Goal: Transaction & Acquisition: Purchase product/service

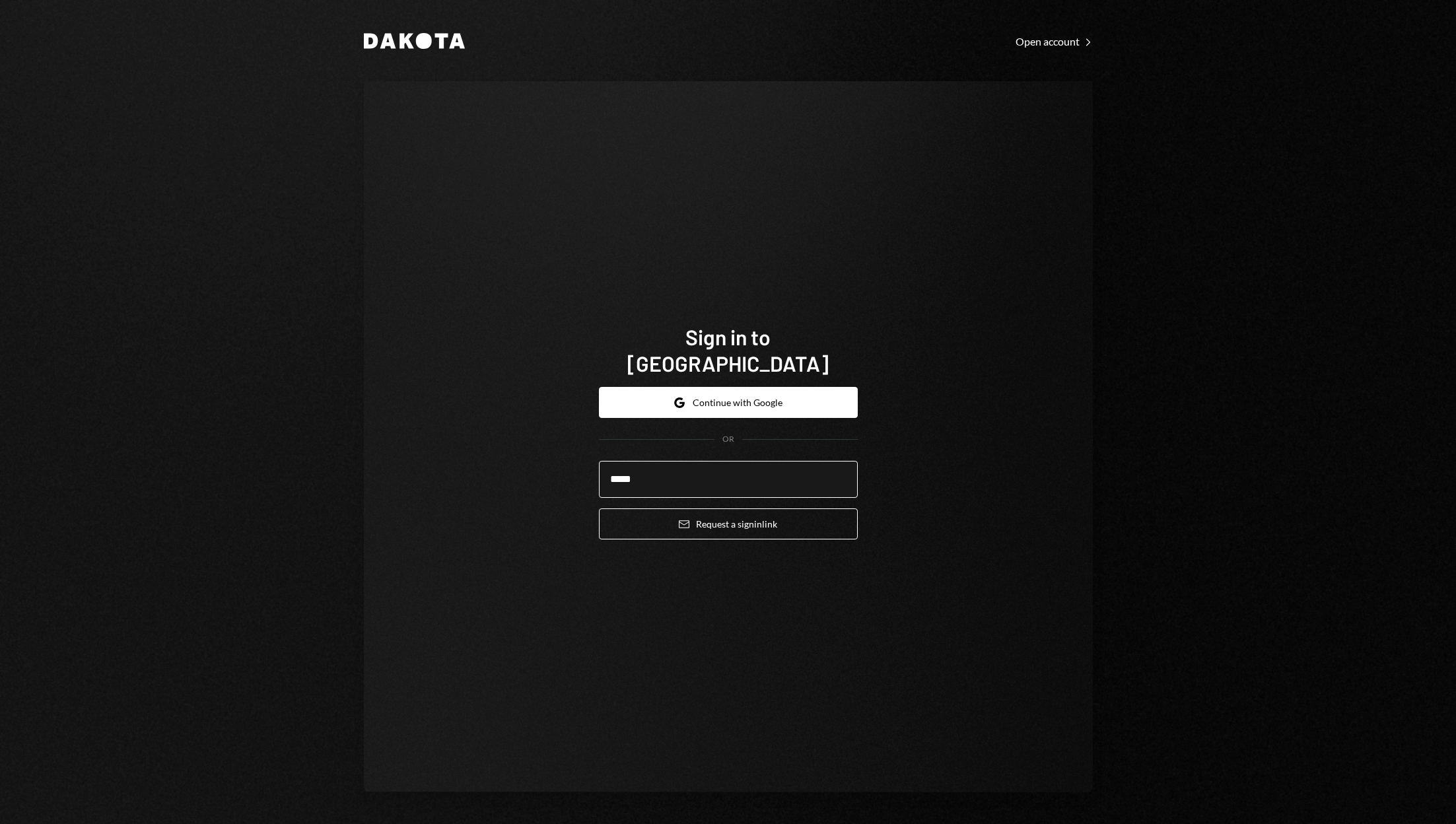
type input "**********"
click at [747, 514] on button "Email Request a sign in link" at bounding box center [729, 524] width 259 height 31
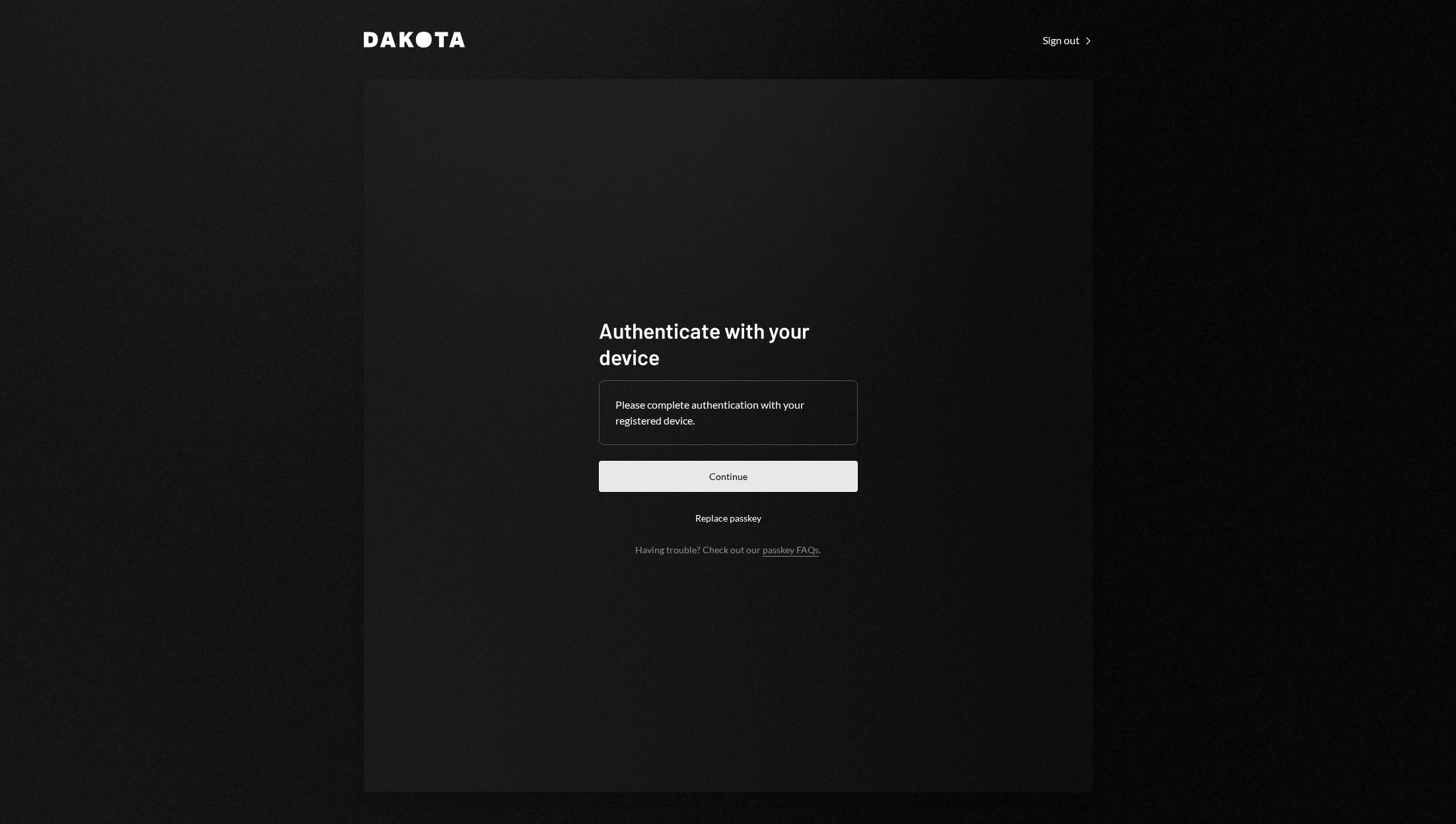
click at [788, 474] on button "Continue" at bounding box center [729, 476] width 259 height 31
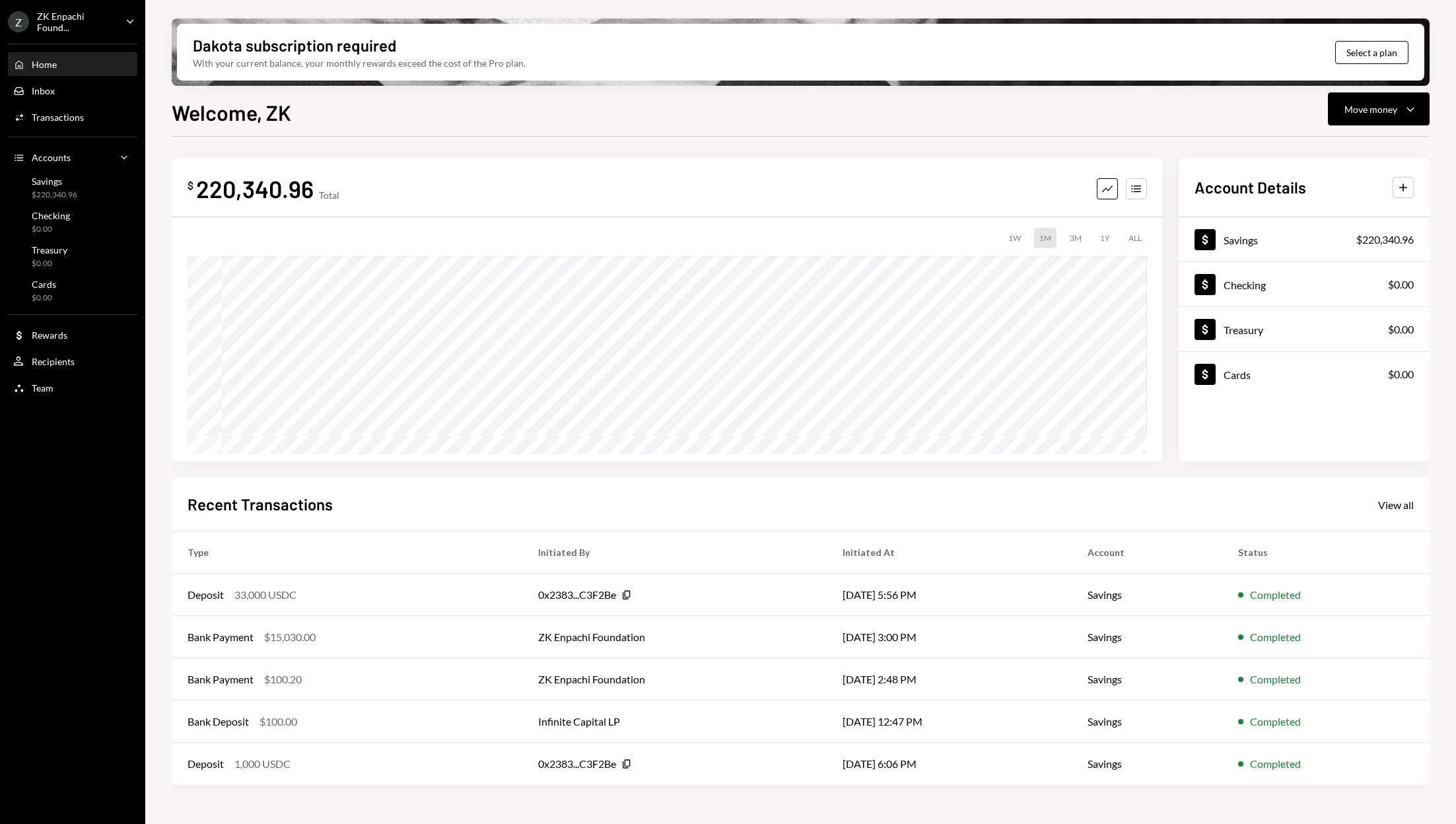
click at [1364, 126] on div "Welcome, ZK Move money Caret Down $ 220,340.96 Total Graph Accounts 1W 1M 3M 1Y…" at bounding box center [801, 499] width 1258 height 805
click at [1366, 92] on button "Move money Caret Down" at bounding box center [1379, 109] width 102 height 33
click at [1335, 144] on div "Send" at bounding box center [1368, 149] width 97 height 14
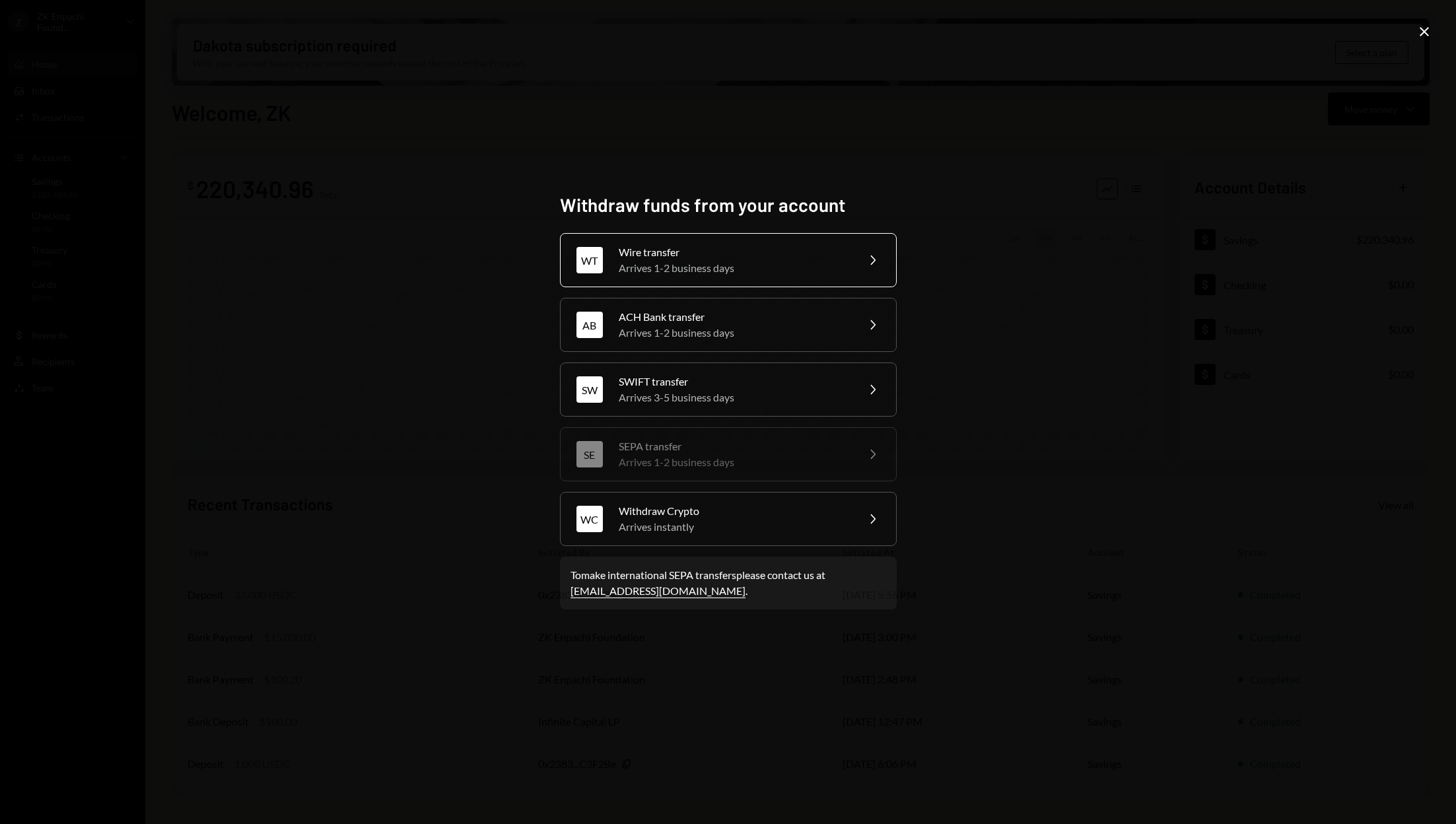
click at [804, 272] on div "Arrives 1-2 business days" at bounding box center [733, 268] width 230 height 16
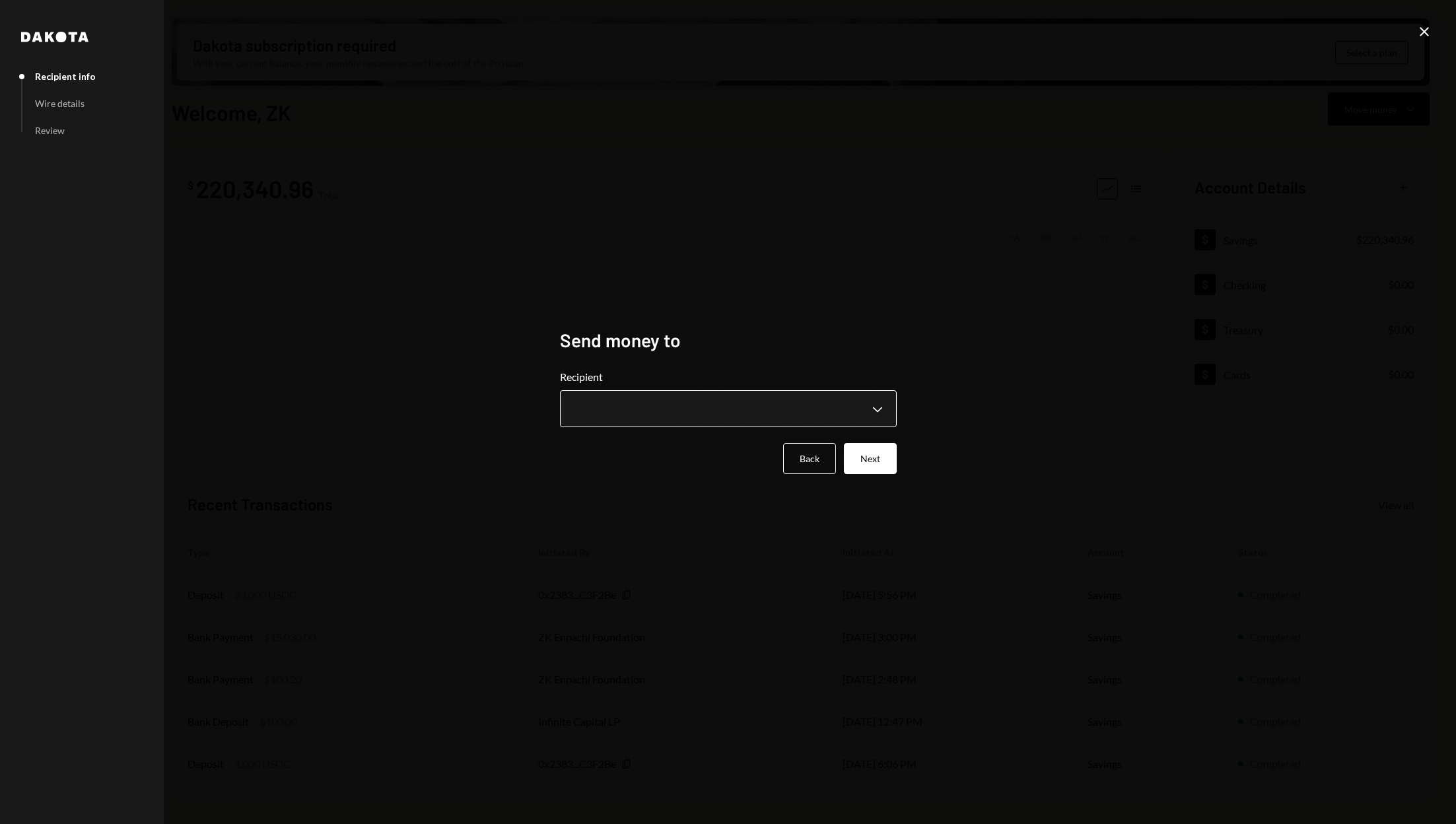
click at [763, 420] on body "Z ZK Enpachi Found... Caret Down Home Home Inbox Inbox Activities Transactions …" at bounding box center [728, 412] width 1456 height 824
click at [763, 419] on body "Z ZK Enpachi Found... Caret Down Home Home Inbox Inbox Activities Transactions …" at bounding box center [728, 412] width 1456 height 824
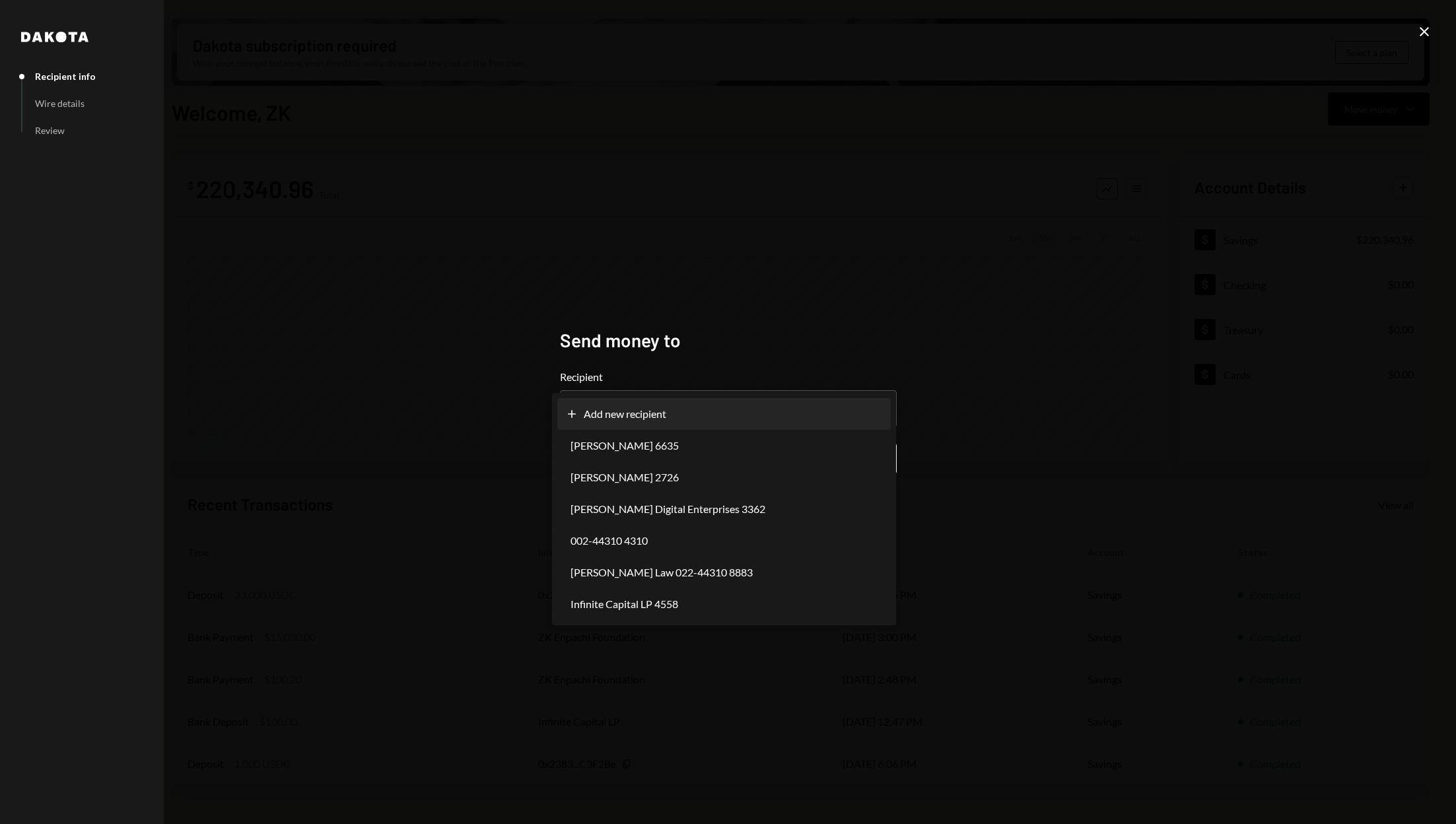
select select "**********"
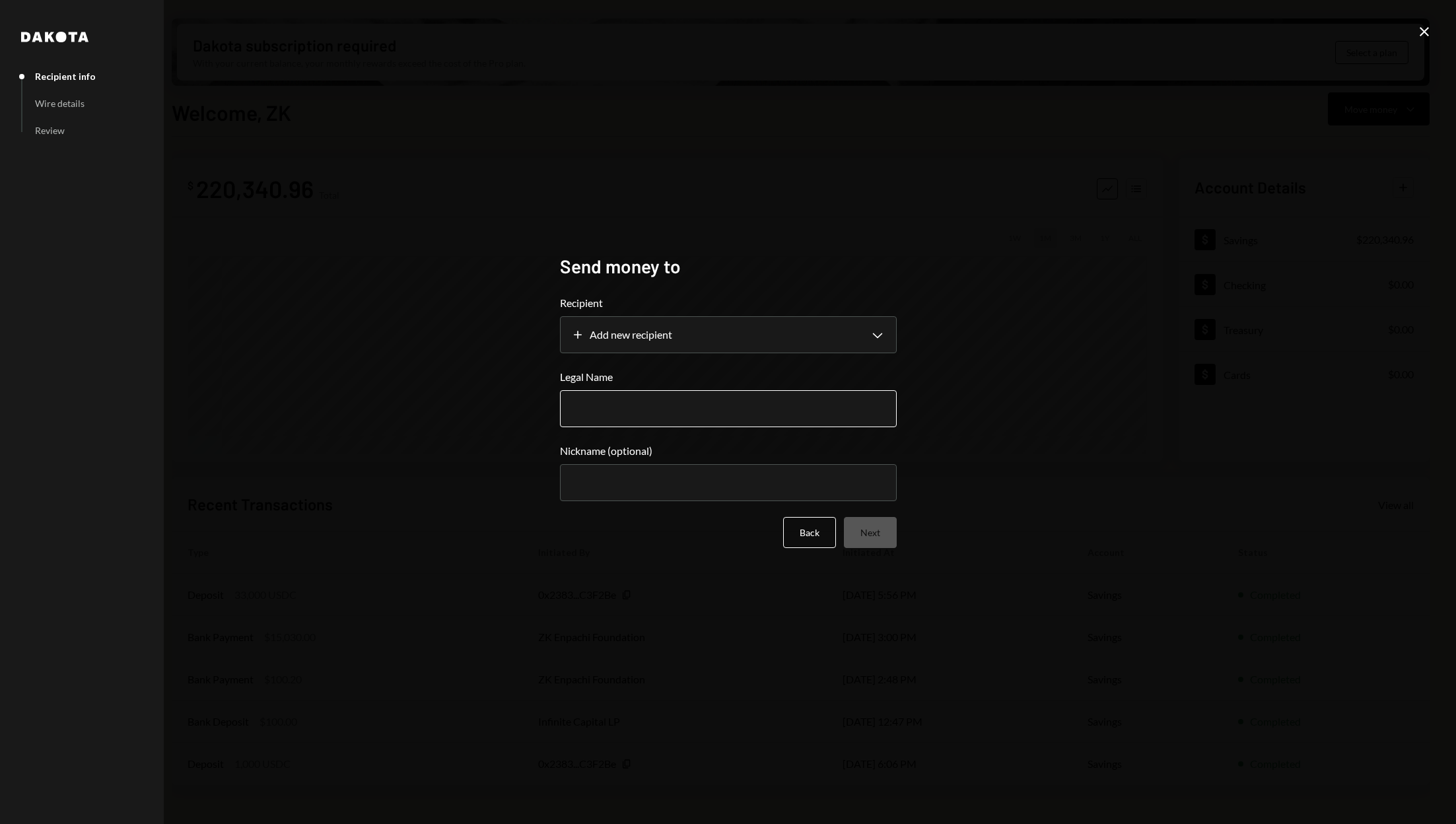
click at [735, 424] on input "Legal Name" at bounding box center [728, 409] width 336 height 37
type input "**********"
click button "Next" at bounding box center [870, 533] width 53 height 31
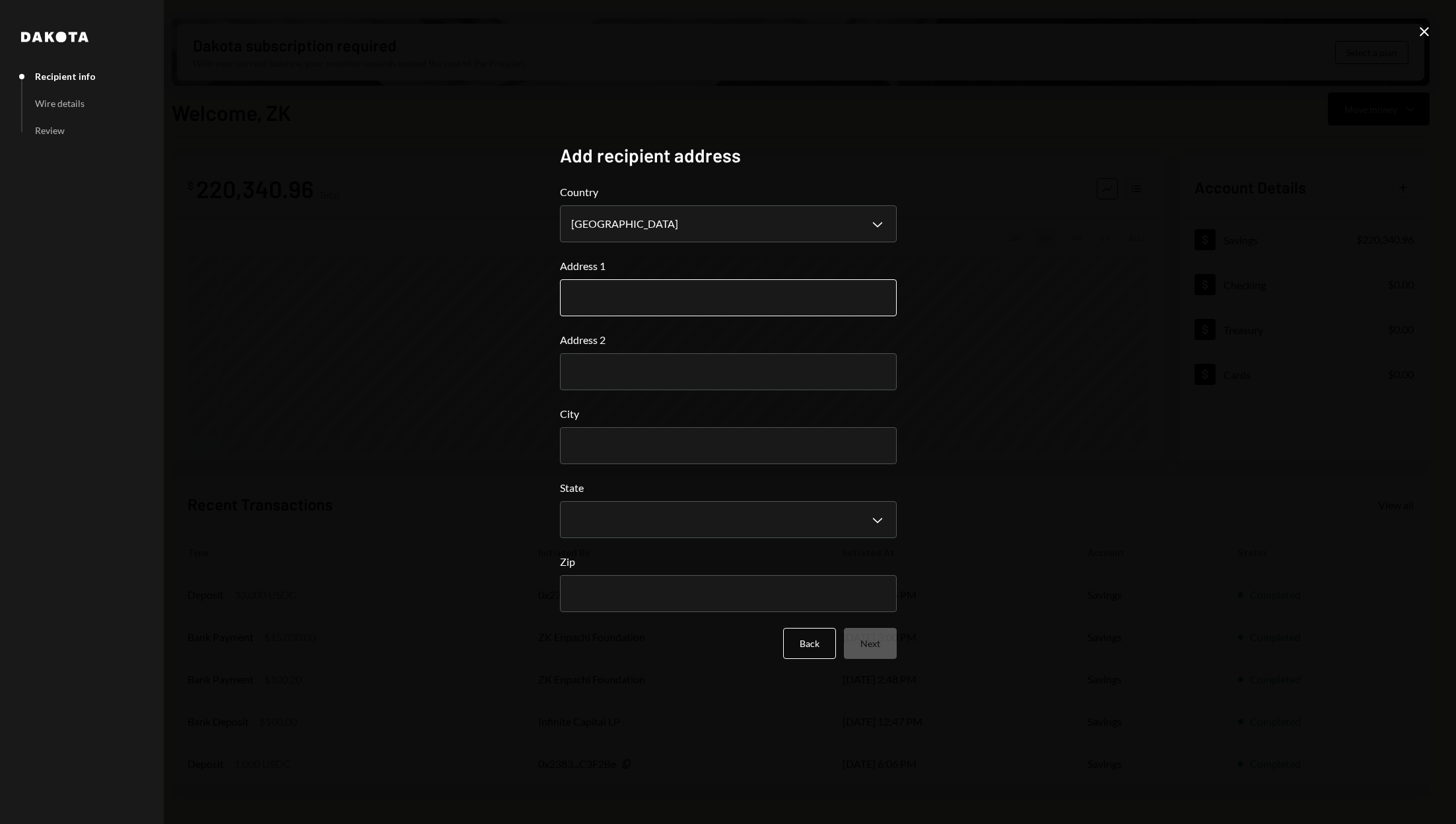
click at [704, 298] on input "Address 1" at bounding box center [728, 298] width 336 height 37
type input "**********"
select select "***"
type input "********"
type input "*****"
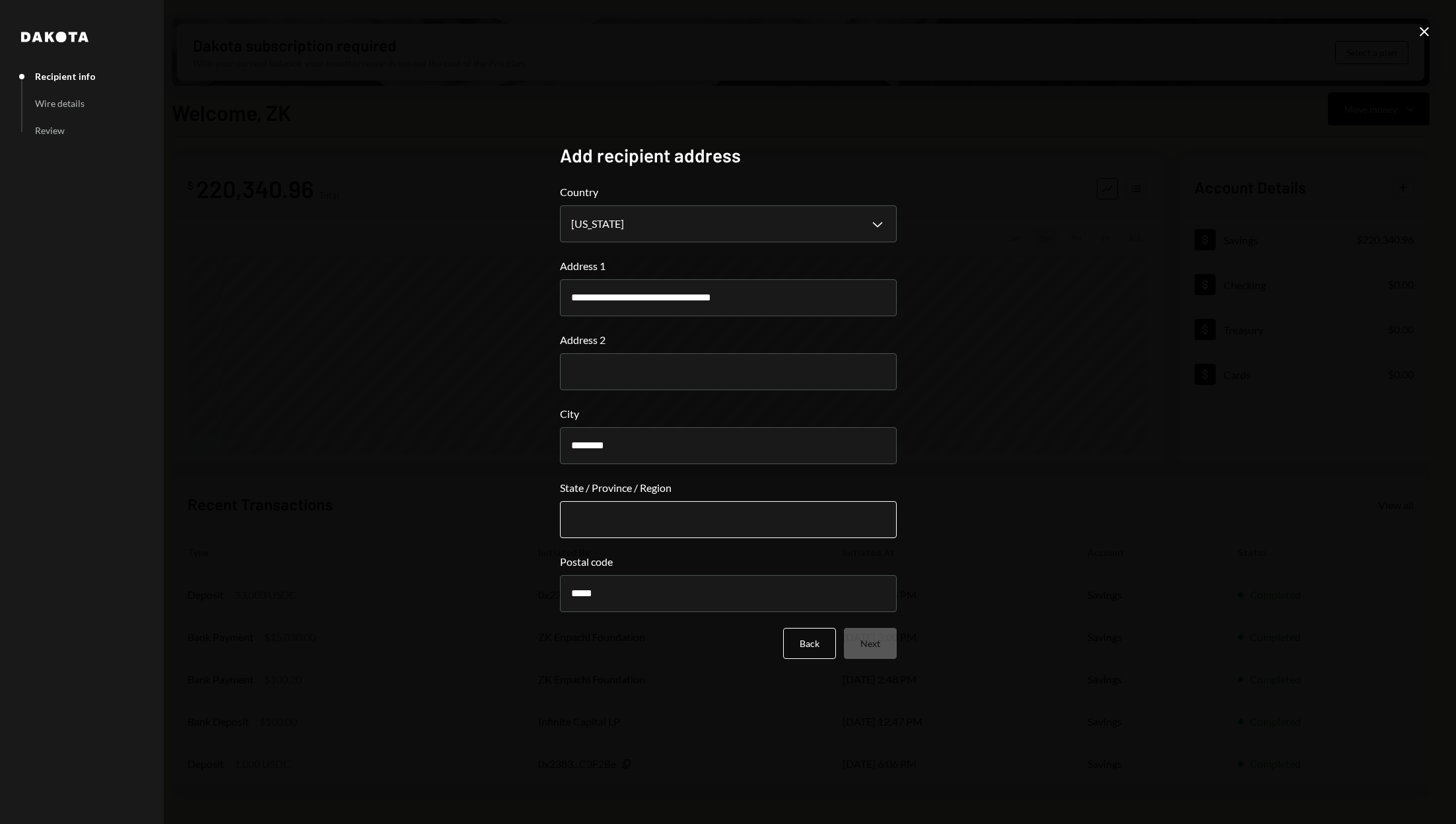
click at [655, 536] on input "State / Province / Region" at bounding box center [728, 520] width 336 height 37
type input "**********"
click at [858, 650] on button "Next" at bounding box center [870, 644] width 53 height 31
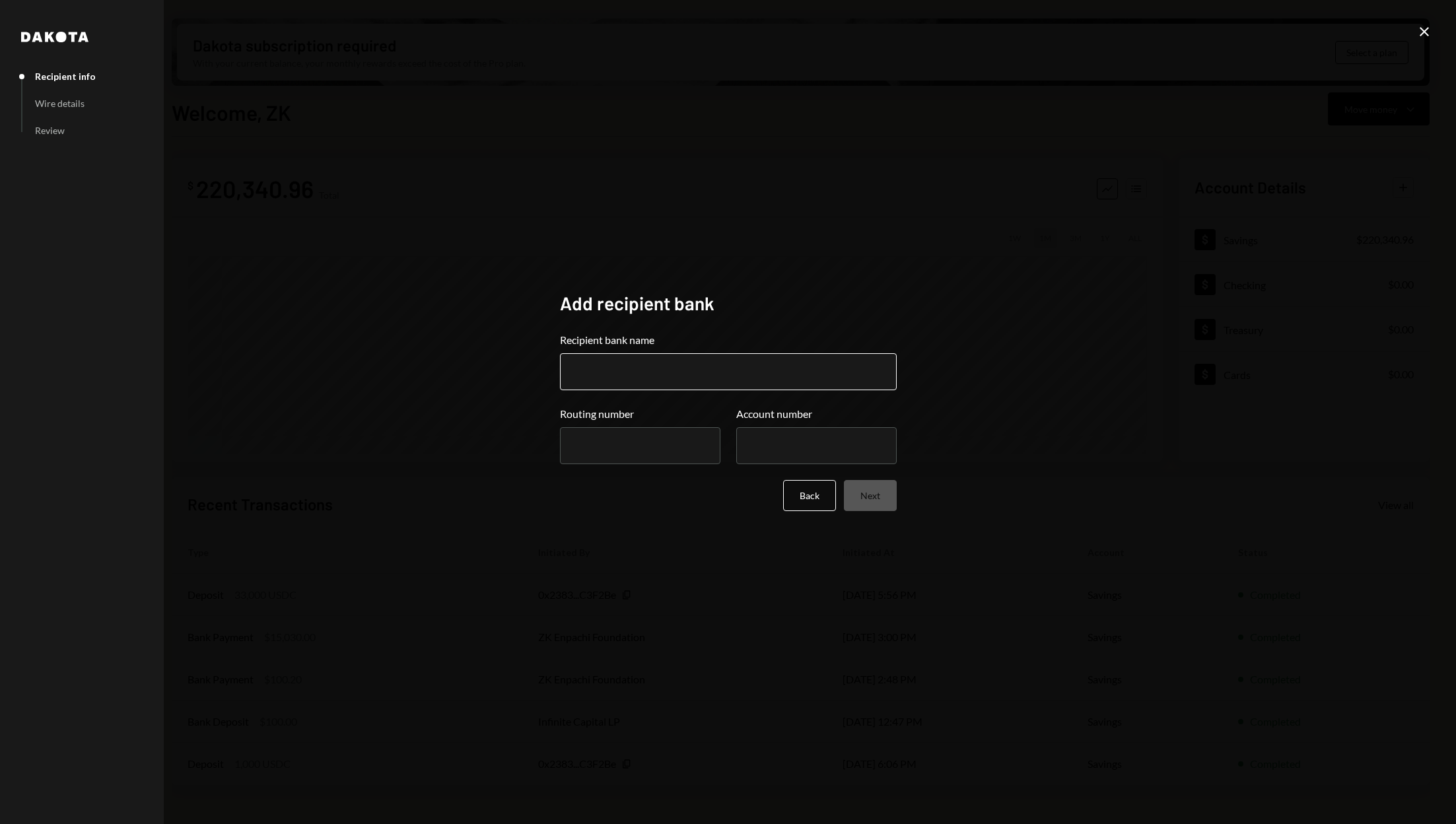
click at [674, 375] on input "Recipient bank name" at bounding box center [728, 372] width 336 height 37
type input "*****"
click at [668, 432] on input "Routing number" at bounding box center [640, 446] width 161 height 37
click at [653, 450] on input "*****" at bounding box center [640, 446] width 161 height 37
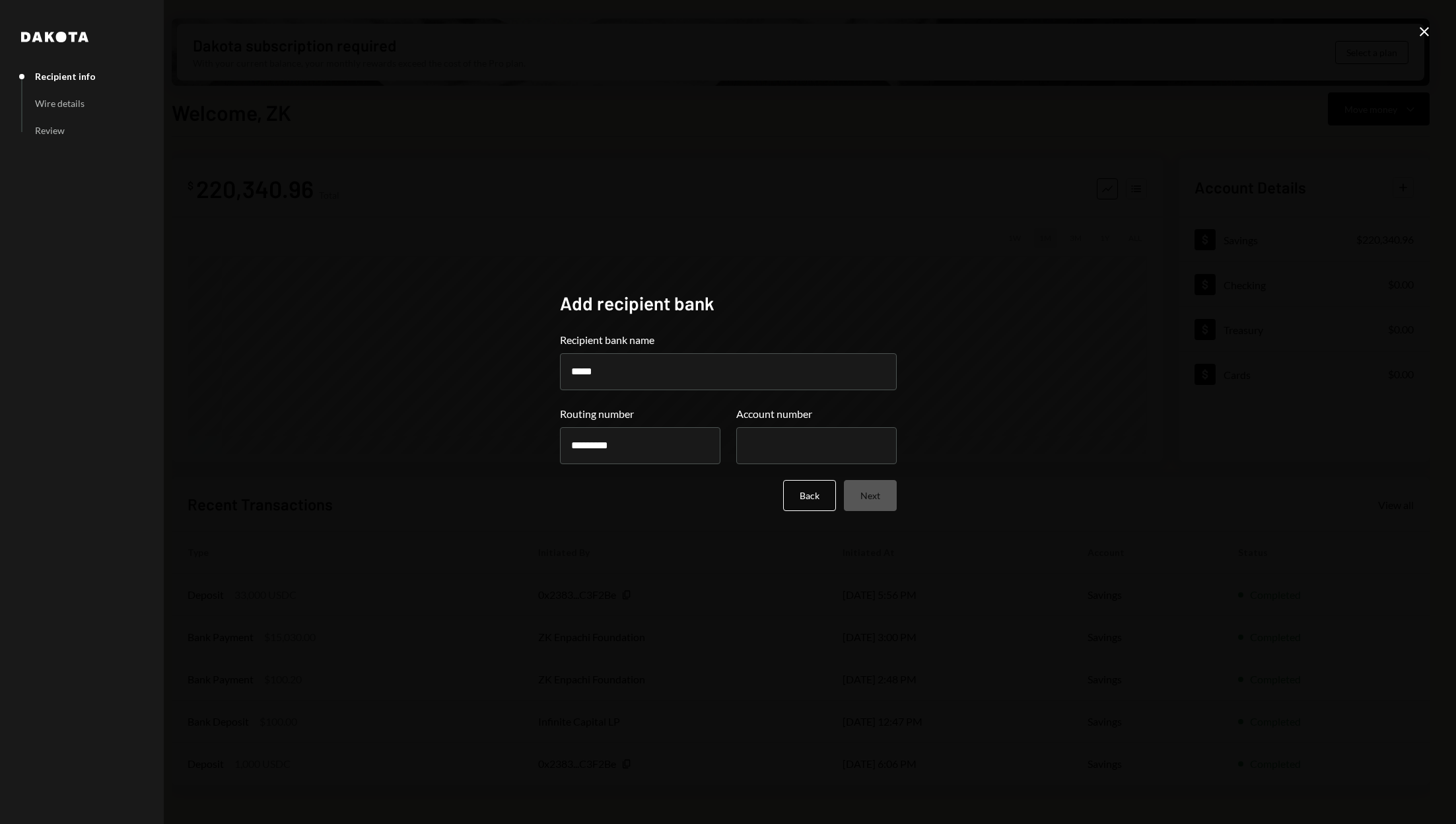
type input "*********"
click at [800, 445] on input "Account number" at bounding box center [817, 446] width 161 height 37
type input "**********"
click at [881, 493] on button "Next" at bounding box center [870, 496] width 53 height 31
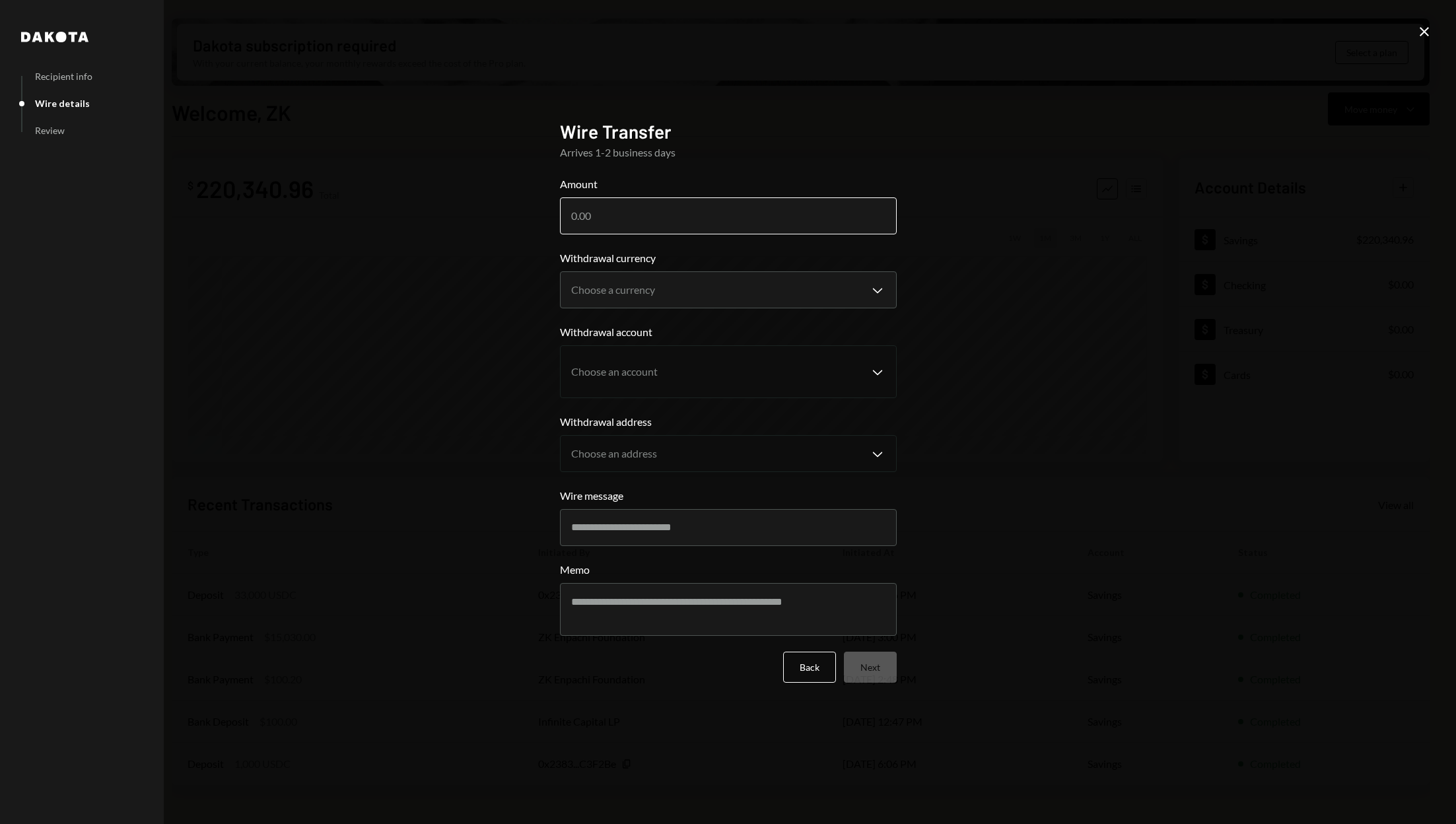
click at [776, 227] on input "Amount" at bounding box center [728, 216] width 336 height 37
type input "100"
click at [731, 285] on body "Z ZK Enpachi Found... Caret Down Home Home Inbox Inbox Activities Transactions …" at bounding box center [728, 412] width 1456 height 824
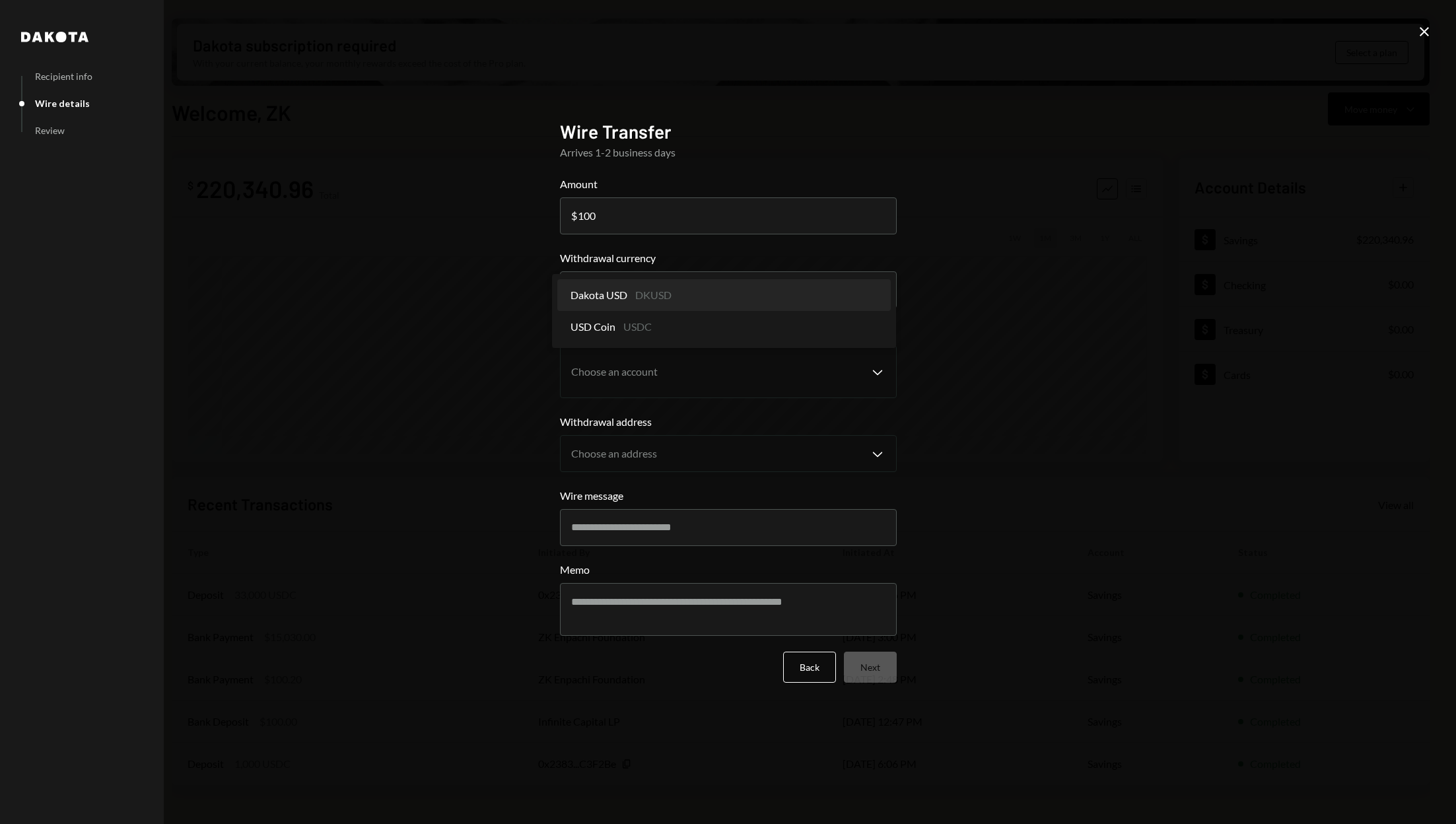
select select "*****"
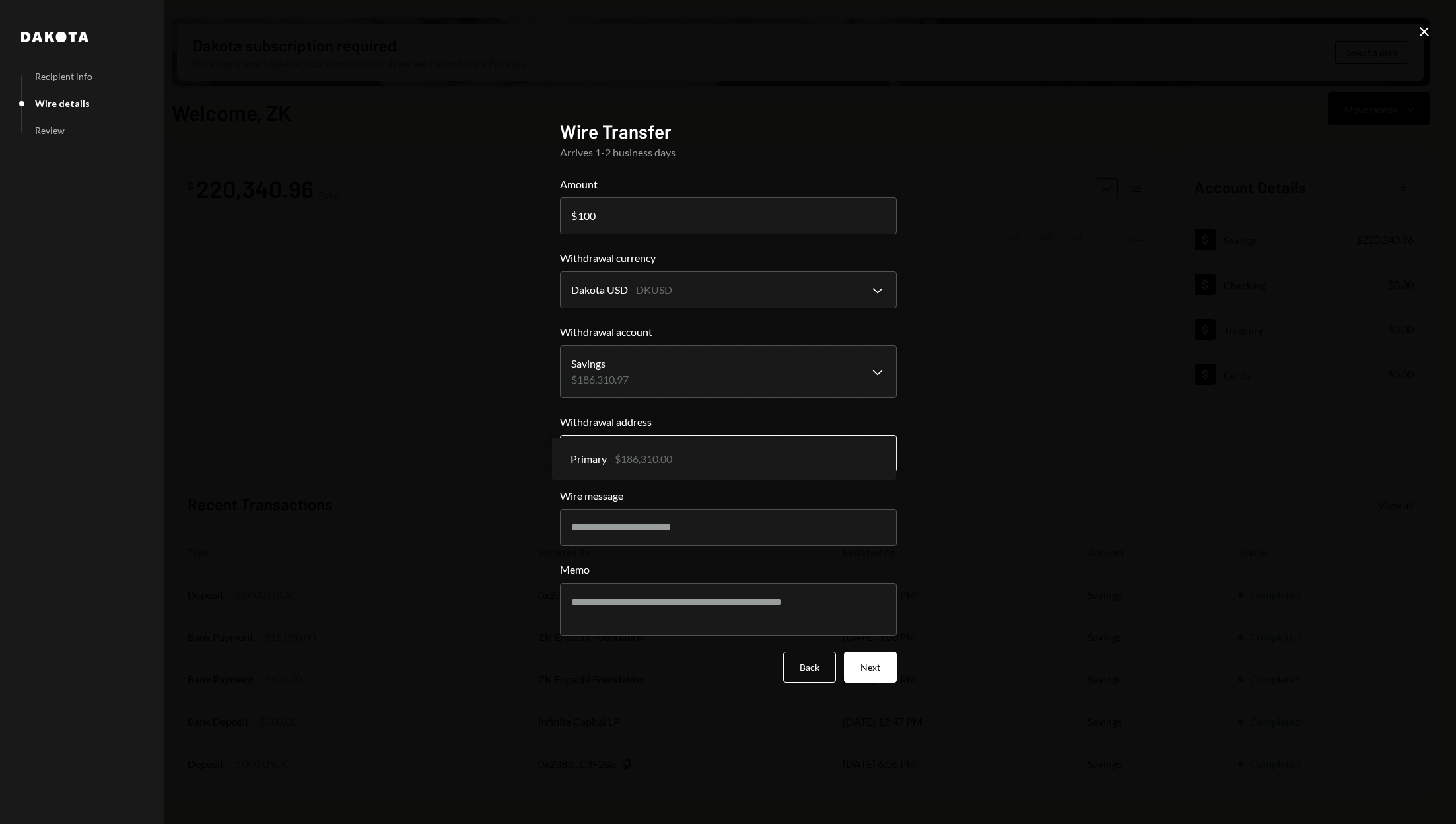
click at [829, 457] on body "Z ZK Enpachi Found... Caret Down Home Home Inbox Inbox Activities Transactions …" at bounding box center [728, 412] width 1456 height 824
click at [701, 287] on body "Z ZK Enpachi Found... Caret Down Home Home Inbox Inbox Activities Transactions …" at bounding box center [728, 412] width 1456 height 824
click at [872, 659] on button "Next" at bounding box center [870, 668] width 53 height 31
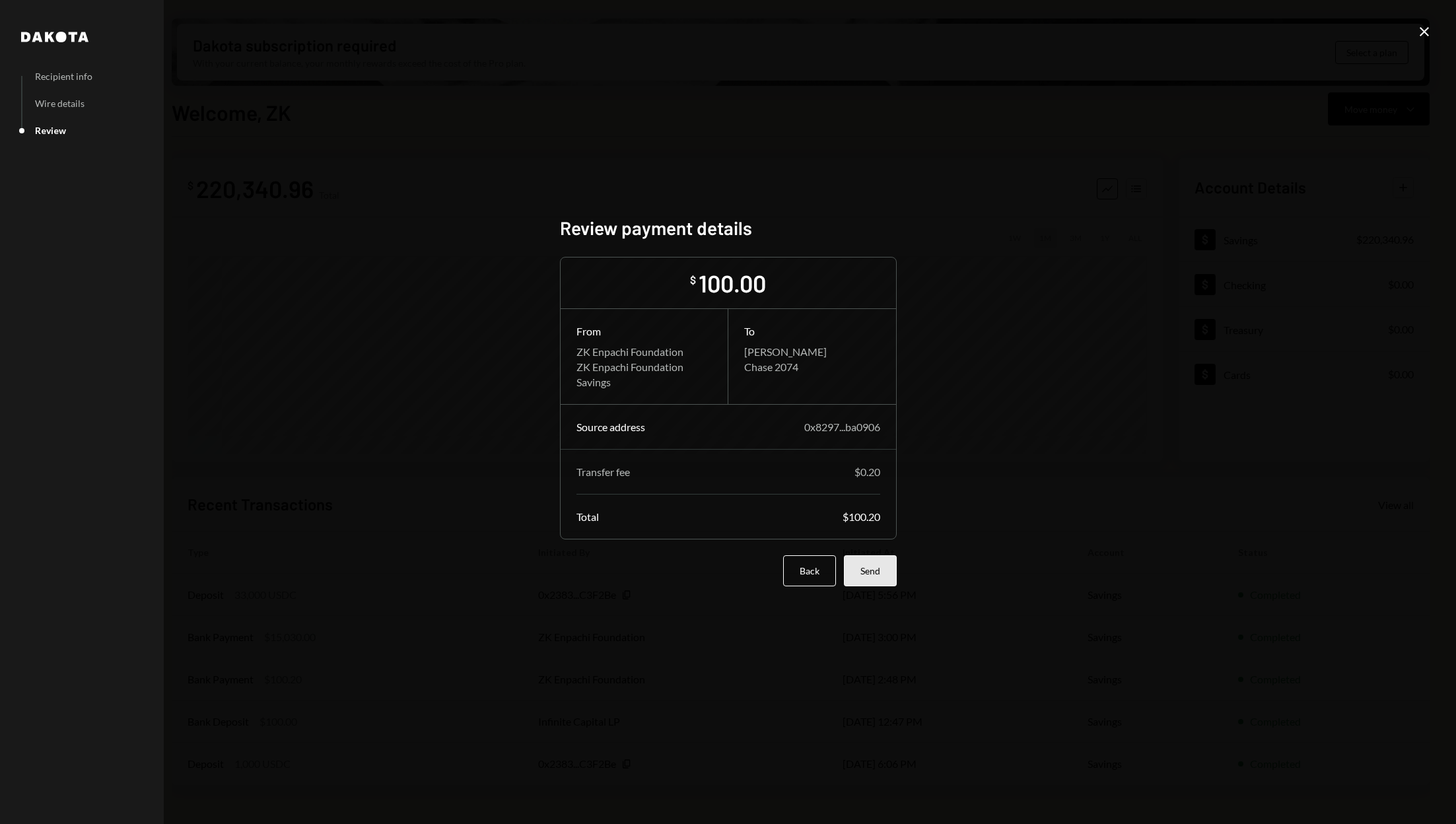
click at [873, 569] on button "Send" at bounding box center [870, 571] width 53 height 31
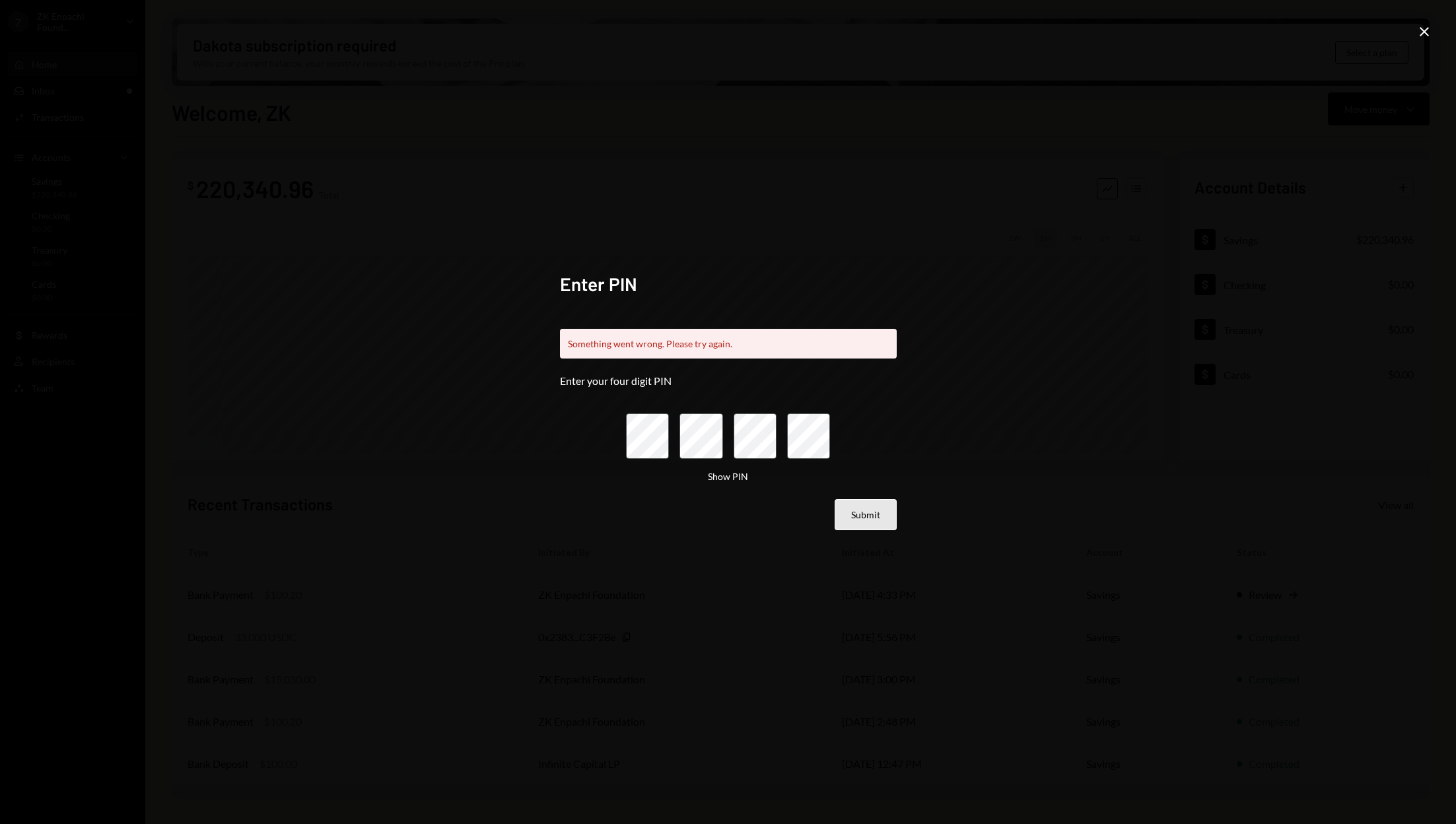
click at [859, 514] on button "Submit" at bounding box center [865, 515] width 62 height 31
click at [1423, 28] on icon "Close" at bounding box center [1424, 31] width 16 height 16
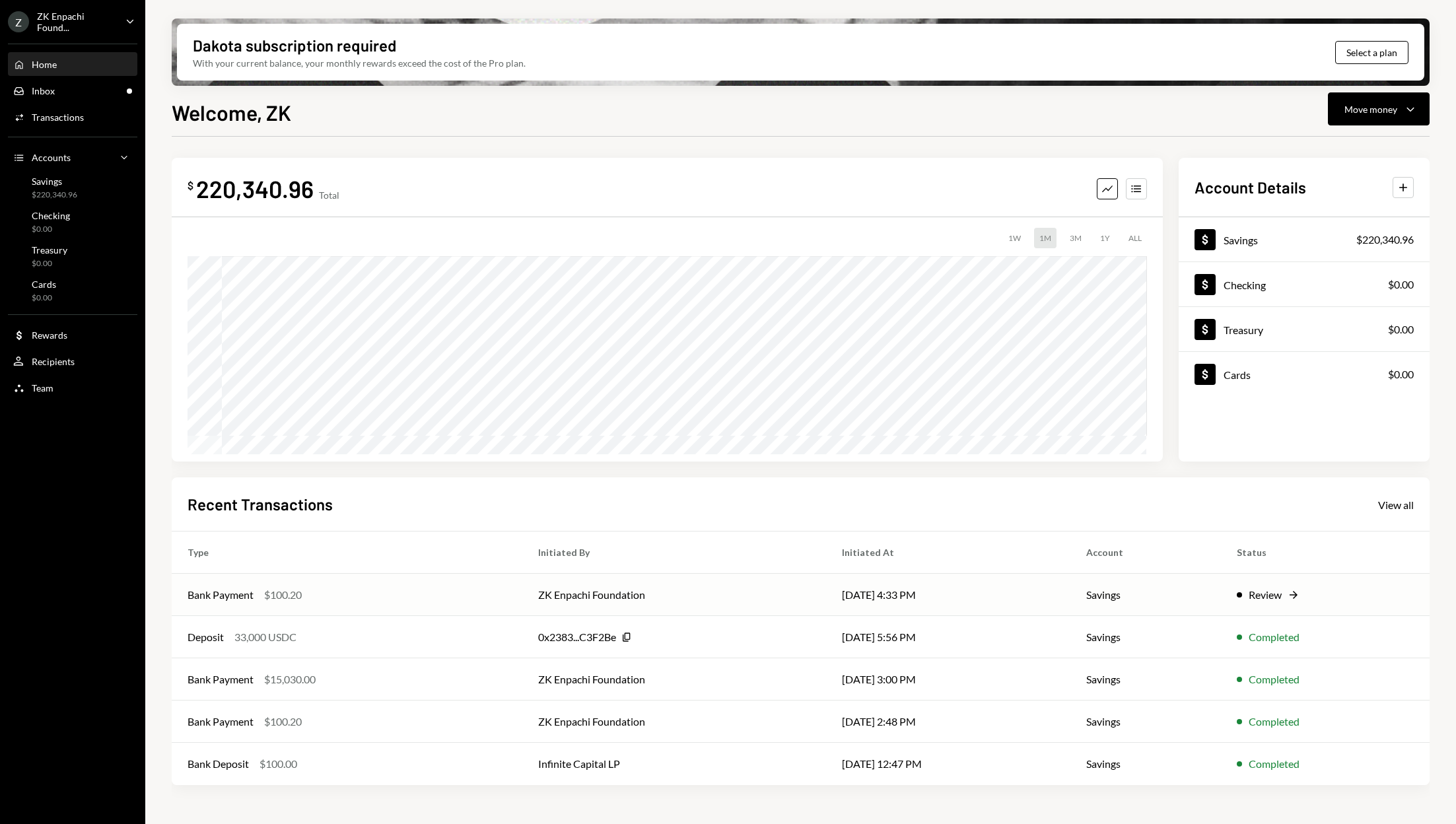
click at [1070, 584] on td "[DATE] 4:33 PM" at bounding box center [948, 595] width 244 height 42
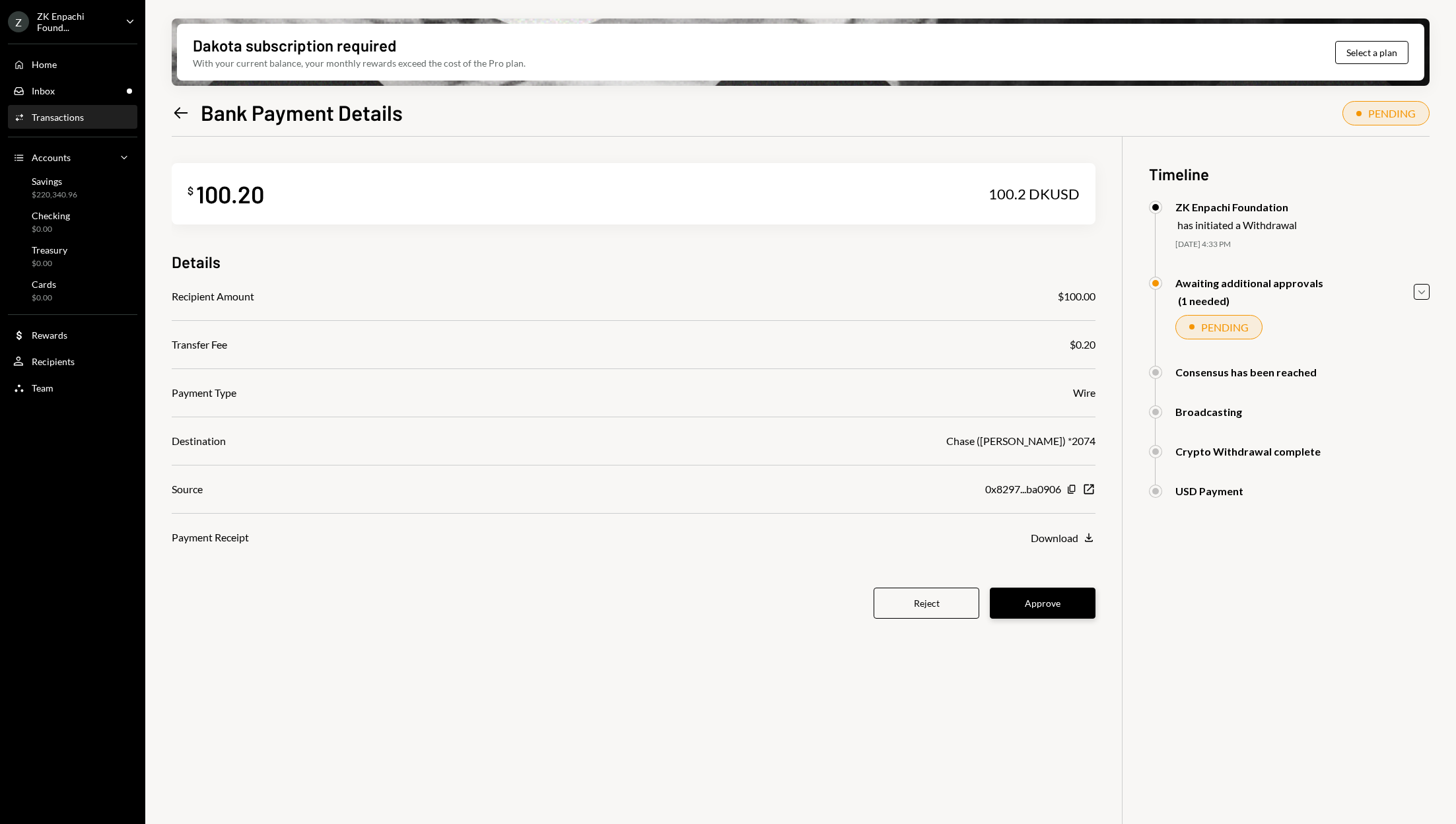
click at [1047, 607] on button "Approve" at bounding box center [1043, 604] width 106 height 31
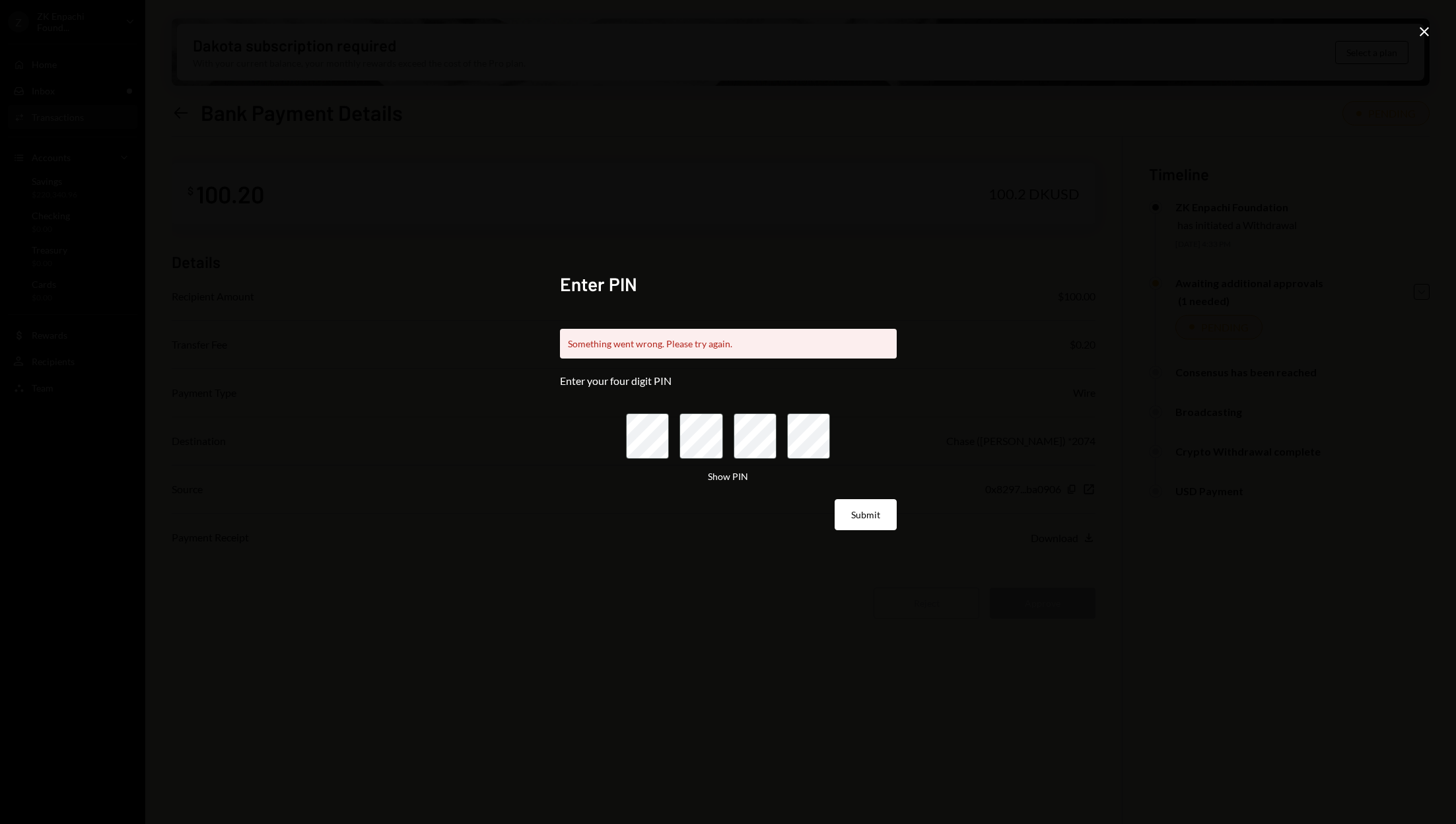
click at [860, 496] on form "Enter your four digit PIN Show PIN Submit" at bounding box center [728, 452] width 336 height 156
click at [1429, 29] on icon "Close" at bounding box center [1424, 31] width 16 height 16
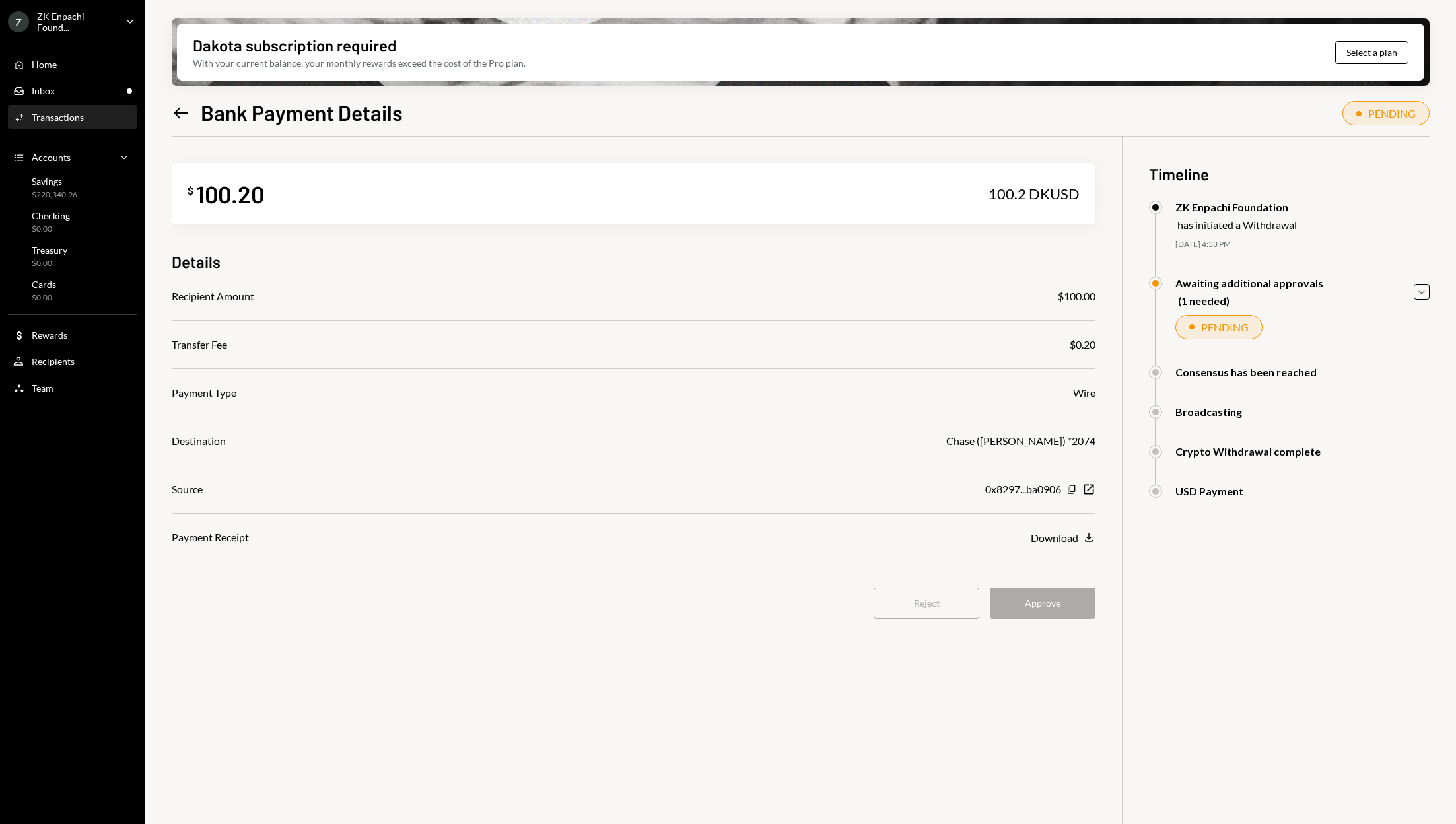
click at [1035, 601] on div "Reject Approve" at bounding box center [633, 604] width 924 height 31
click at [1221, 330] on div "PENDING" at bounding box center [1225, 327] width 48 height 13
click at [183, 106] on icon "Left Arrow" at bounding box center [181, 112] width 19 height 19
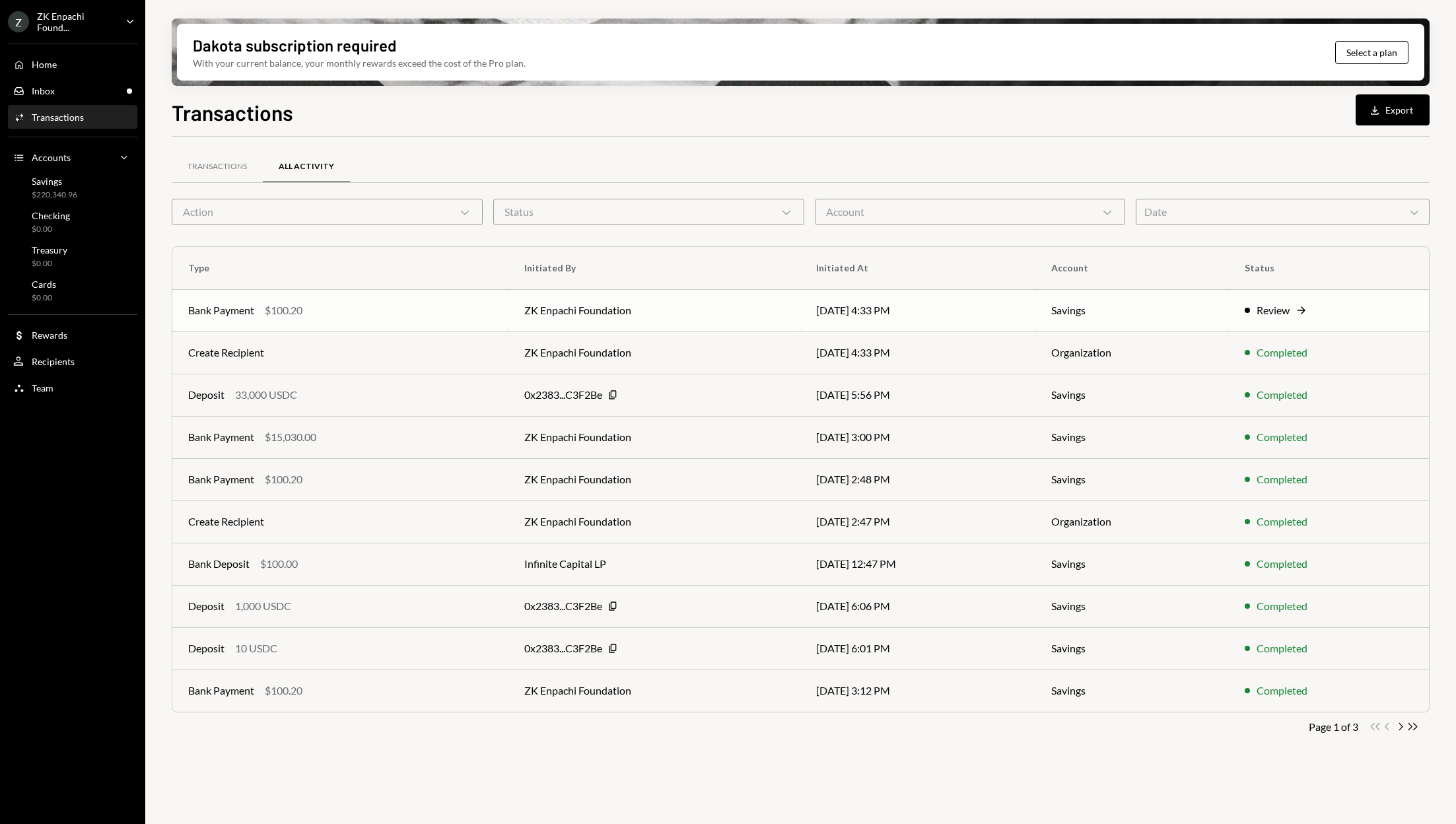
click at [1290, 313] on div "Review" at bounding box center [1273, 310] width 33 height 16
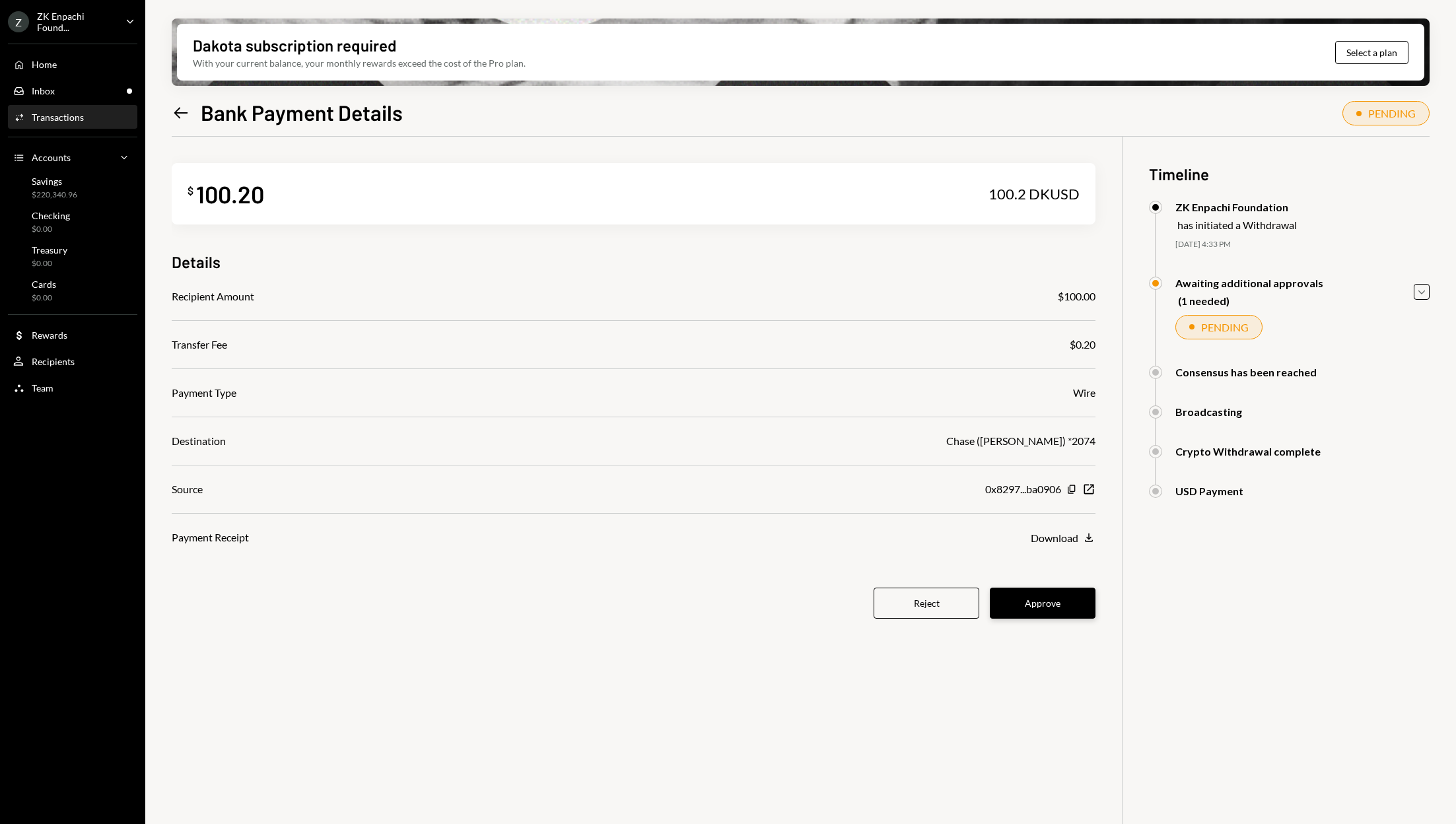
click at [1067, 610] on button "Approve" at bounding box center [1043, 604] width 106 height 31
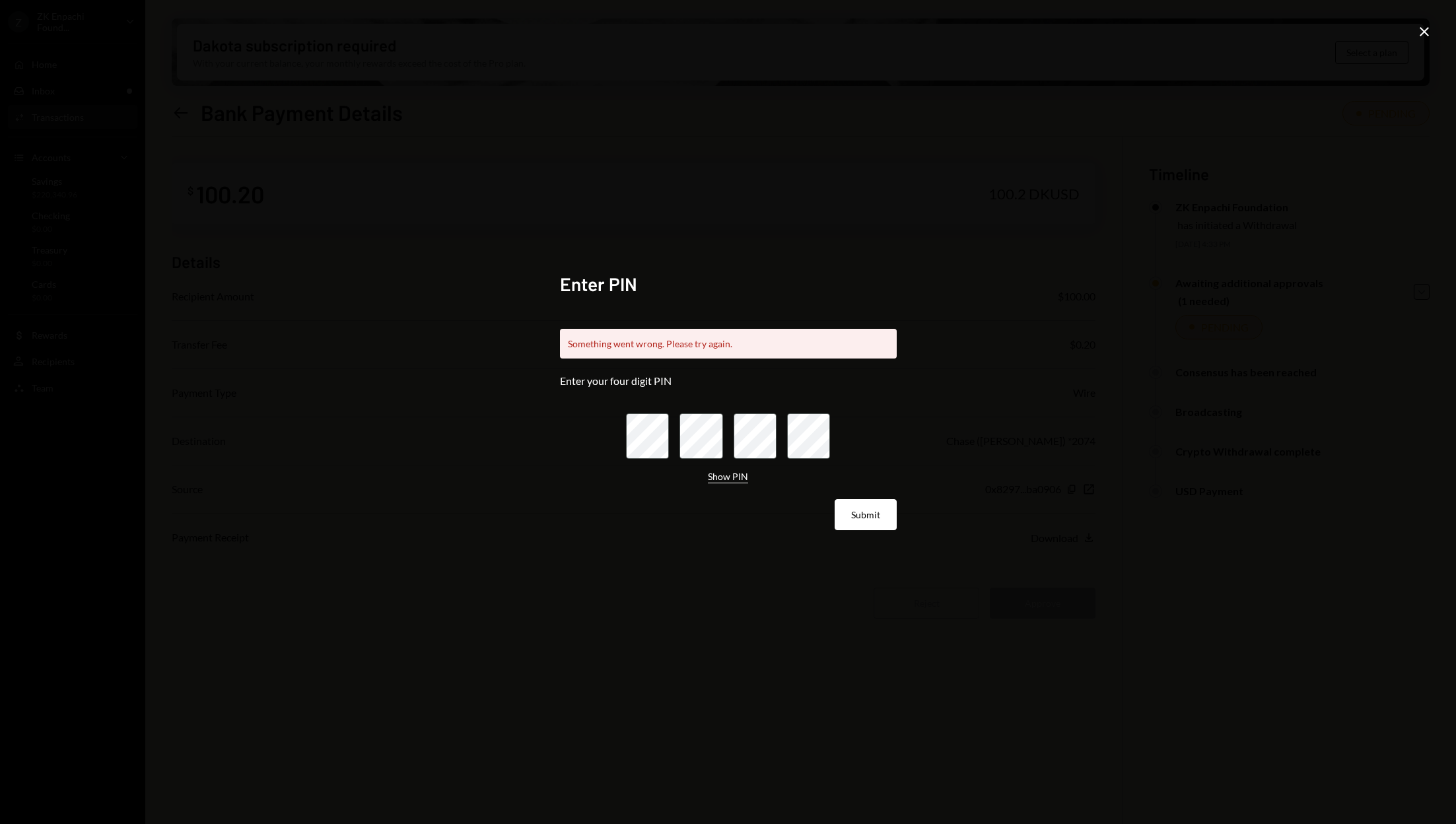
click at [719, 479] on button "Show PIN" at bounding box center [728, 477] width 40 height 13
click at [1425, 40] on div "Close" at bounding box center [1424, 33] width 16 height 18
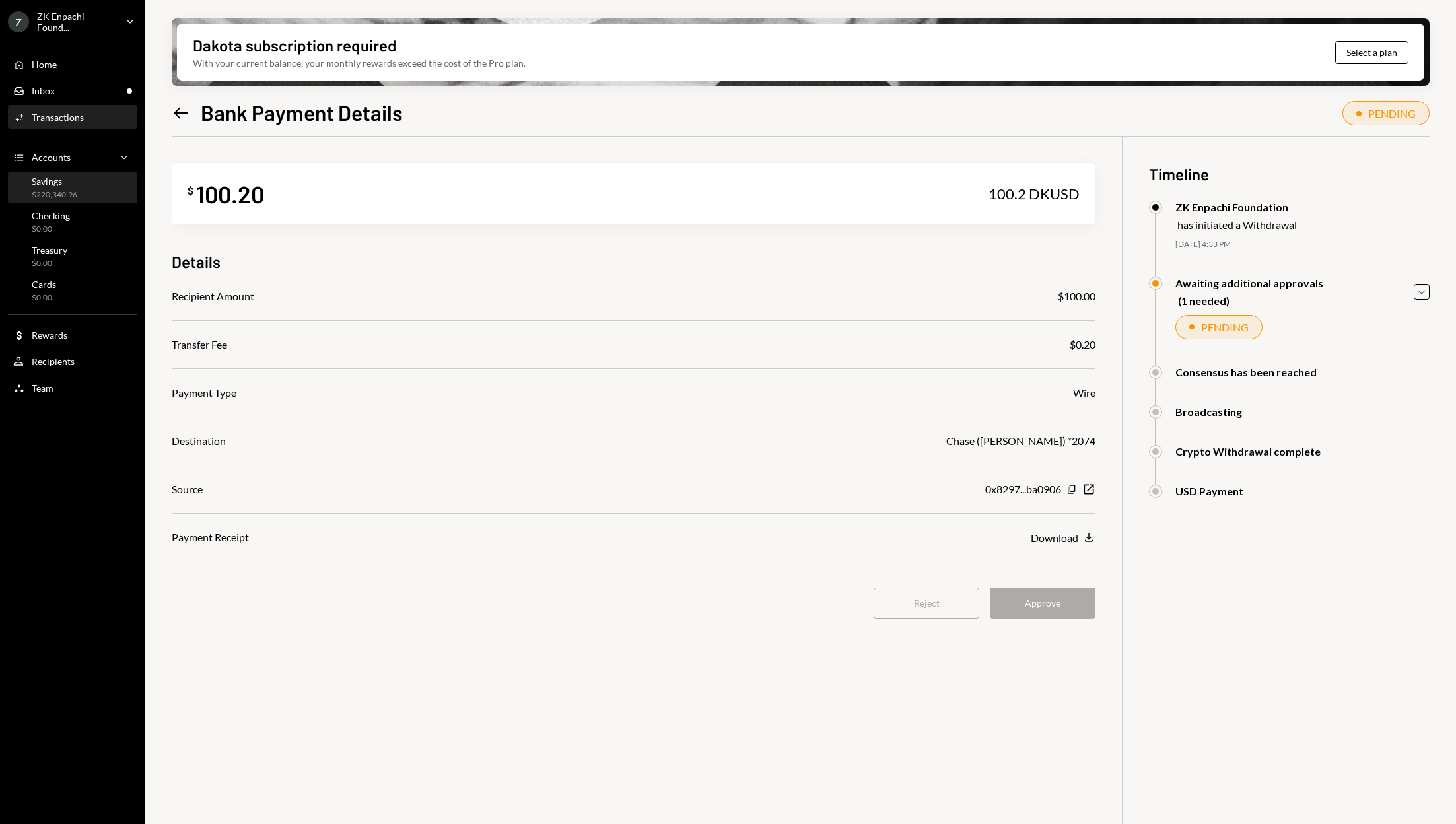
click at [81, 194] on div "Savings $220,340.96" at bounding box center [73, 188] width 119 height 25
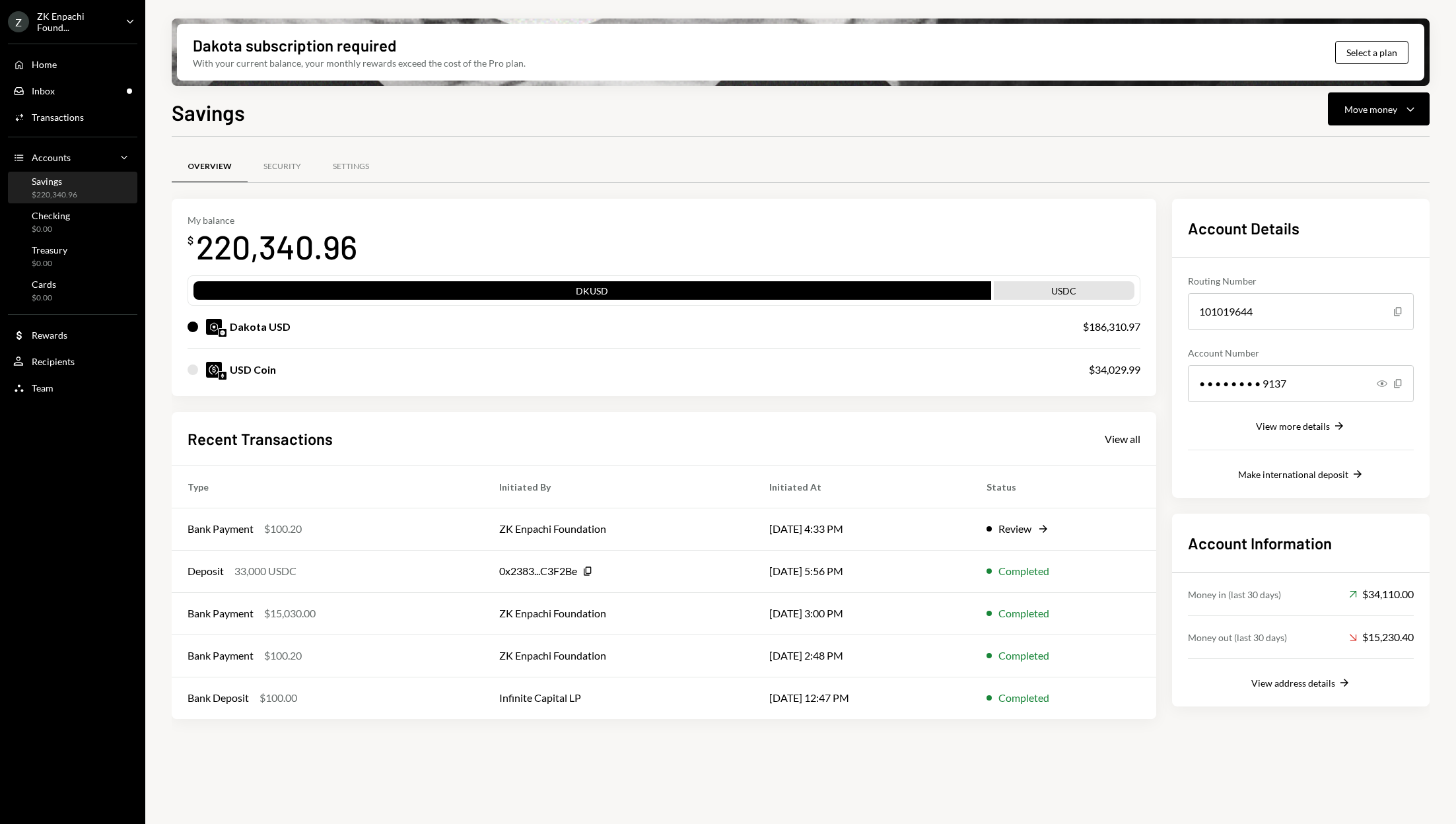
click at [795, 365] on div "USD Coin" at bounding box center [625, 369] width 875 height 16
click at [1030, 287] on div "USDC" at bounding box center [1064, 293] width 141 height 19
click at [1387, 104] on div "Move money" at bounding box center [1370, 109] width 53 height 14
click at [1342, 249] on div "Swap stablecoins" at bounding box center [1368, 249] width 97 height 14
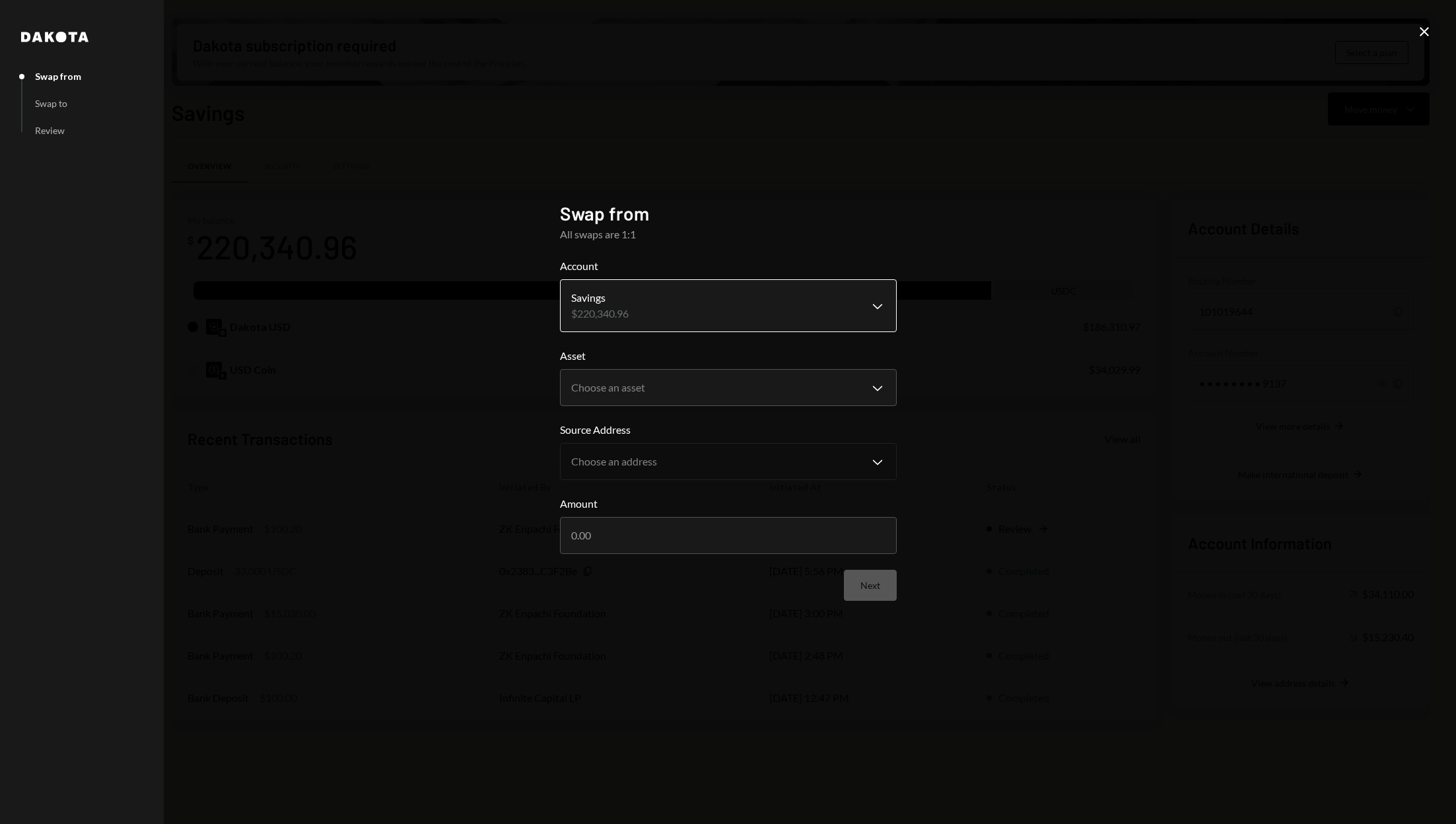
click at [800, 309] on body "Z ZK Enpachi Found... Caret Down Home Home Inbox Inbox Activities Transactions …" at bounding box center [728, 412] width 1456 height 824
click at [777, 385] on body "Z ZK Enpachi Found... Caret Down Home Home Inbox Inbox Activities Transactions …" at bounding box center [728, 412] width 1456 height 824
select select "****"
click at [762, 461] on body "Z ZK Enpachi Found... Caret Down Home Home Inbox Inbox Activities Transactions …" at bounding box center [728, 412] width 1456 height 824
click at [749, 541] on input "Amount" at bounding box center [728, 536] width 336 height 37
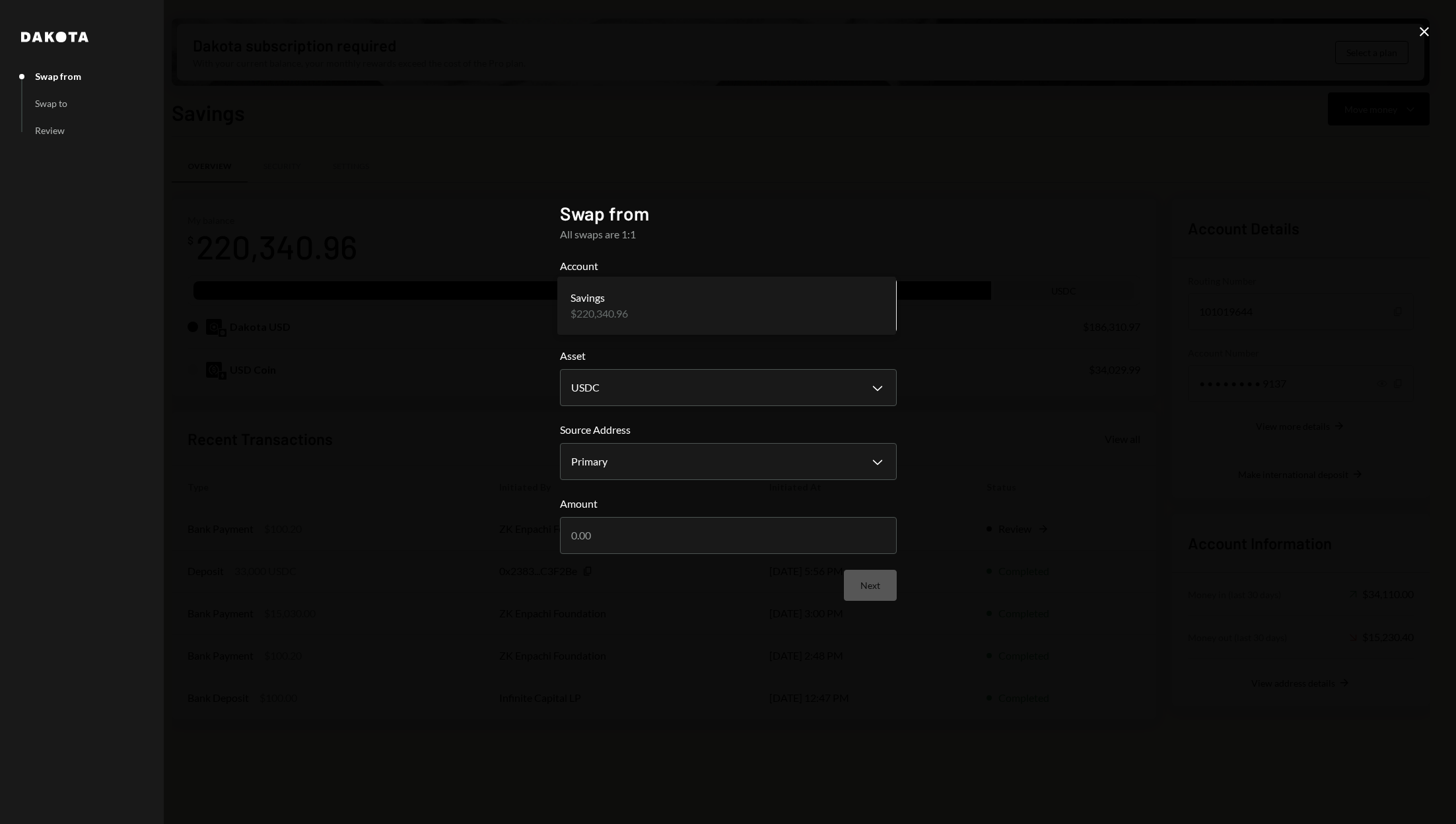
click at [694, 319] on body "Z ZK Enpachi Found... Caret Down Home Home Inbox Inbox Activities Transactions …" at bounding box center [728, 412] width 1456 height 824
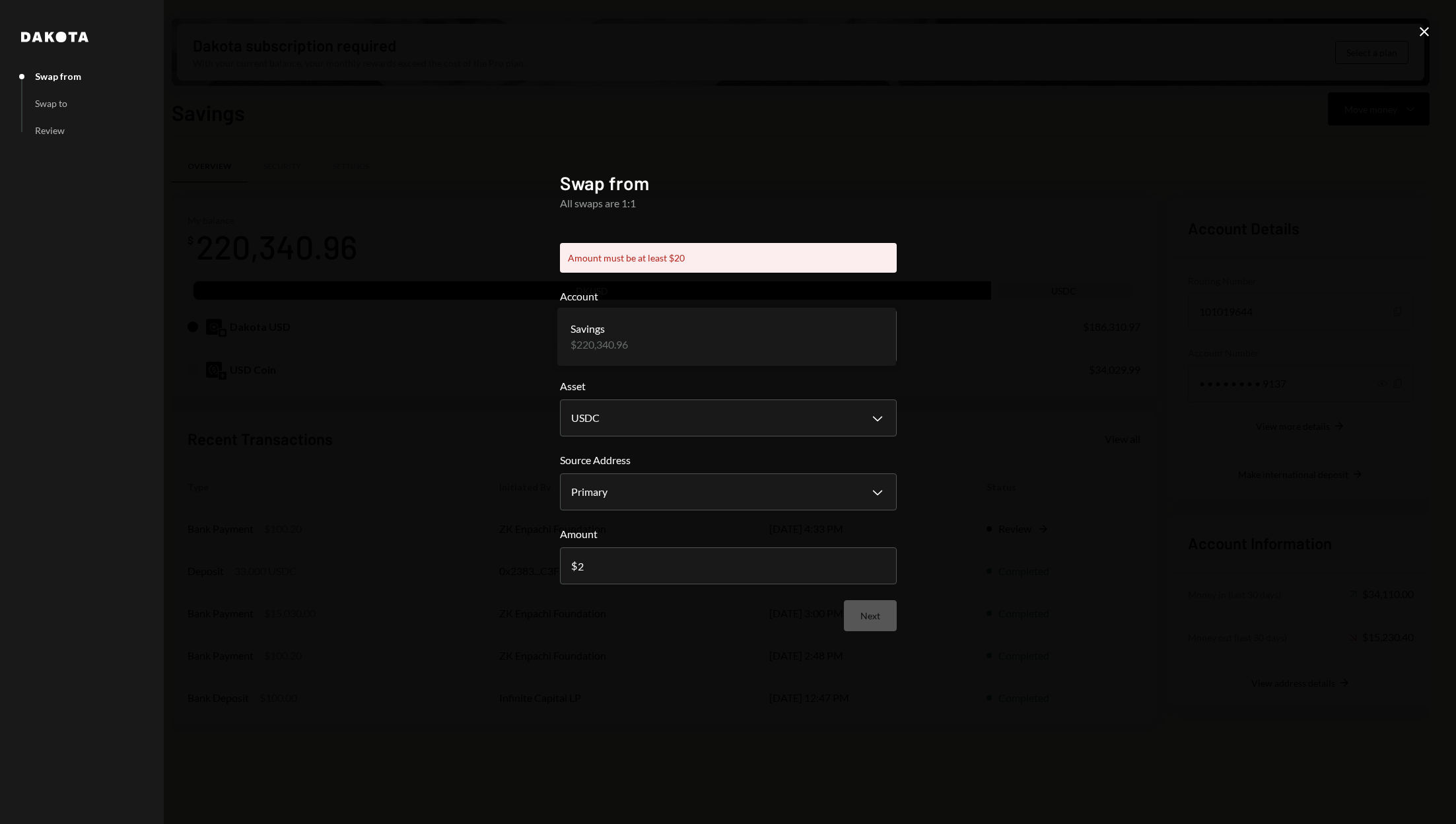
type input "0"
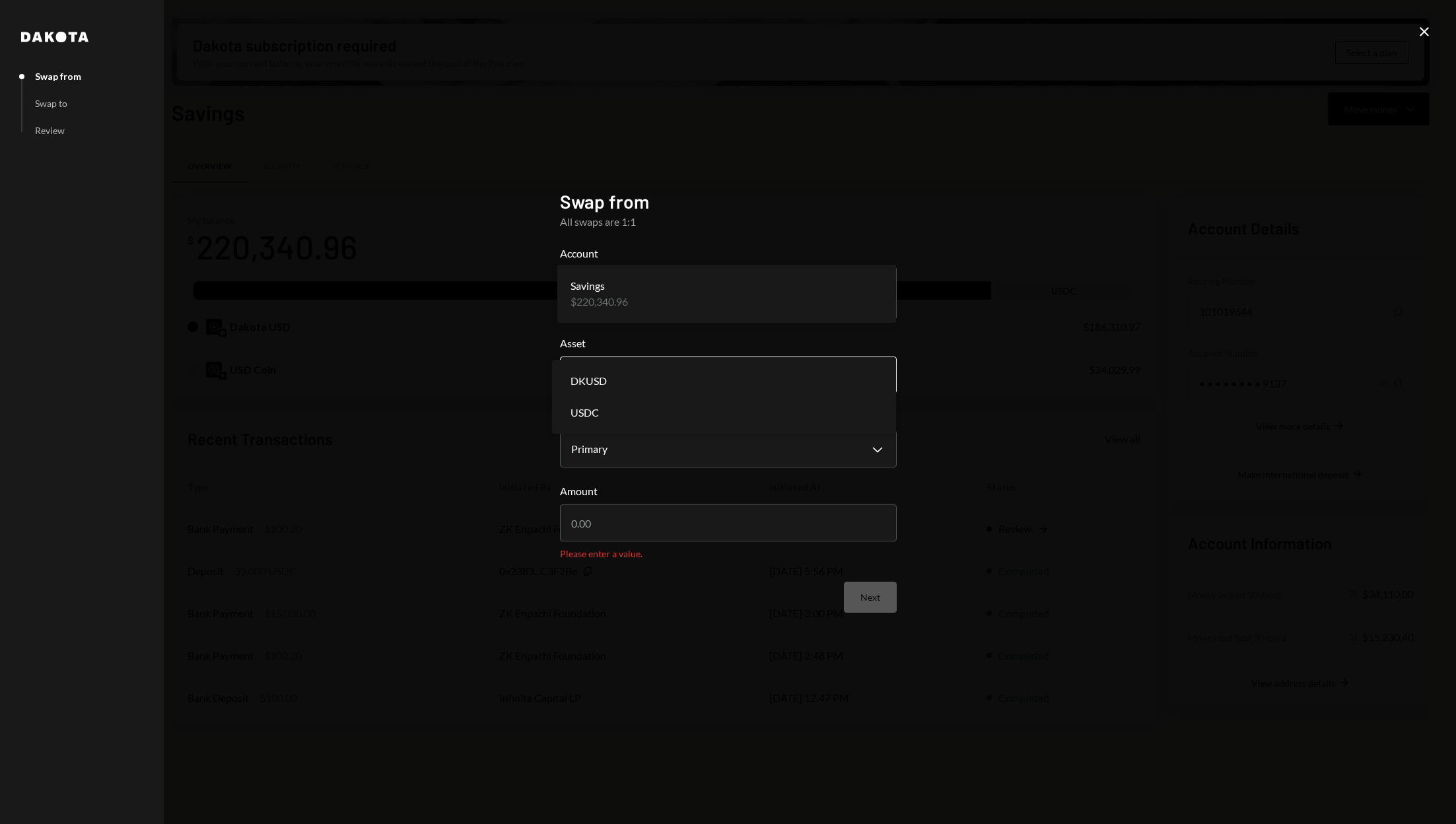
click at [648, 366] on body "Z ZK Enpachi Found... Caret Down Home Home Inbox Inbox Activities Transactions …" at bounding box center [728, 412] width 1456 height 824
click at [647, 449] on body "Z ZK Enpachi Found... Caret Down Home Home Inbox Inbox Activities Transactions …" at bounding box center [728, 412] width 1456 height 824
click at [645, 524] on input "Amount" at bounding box center [728, 523] width 336 height 37
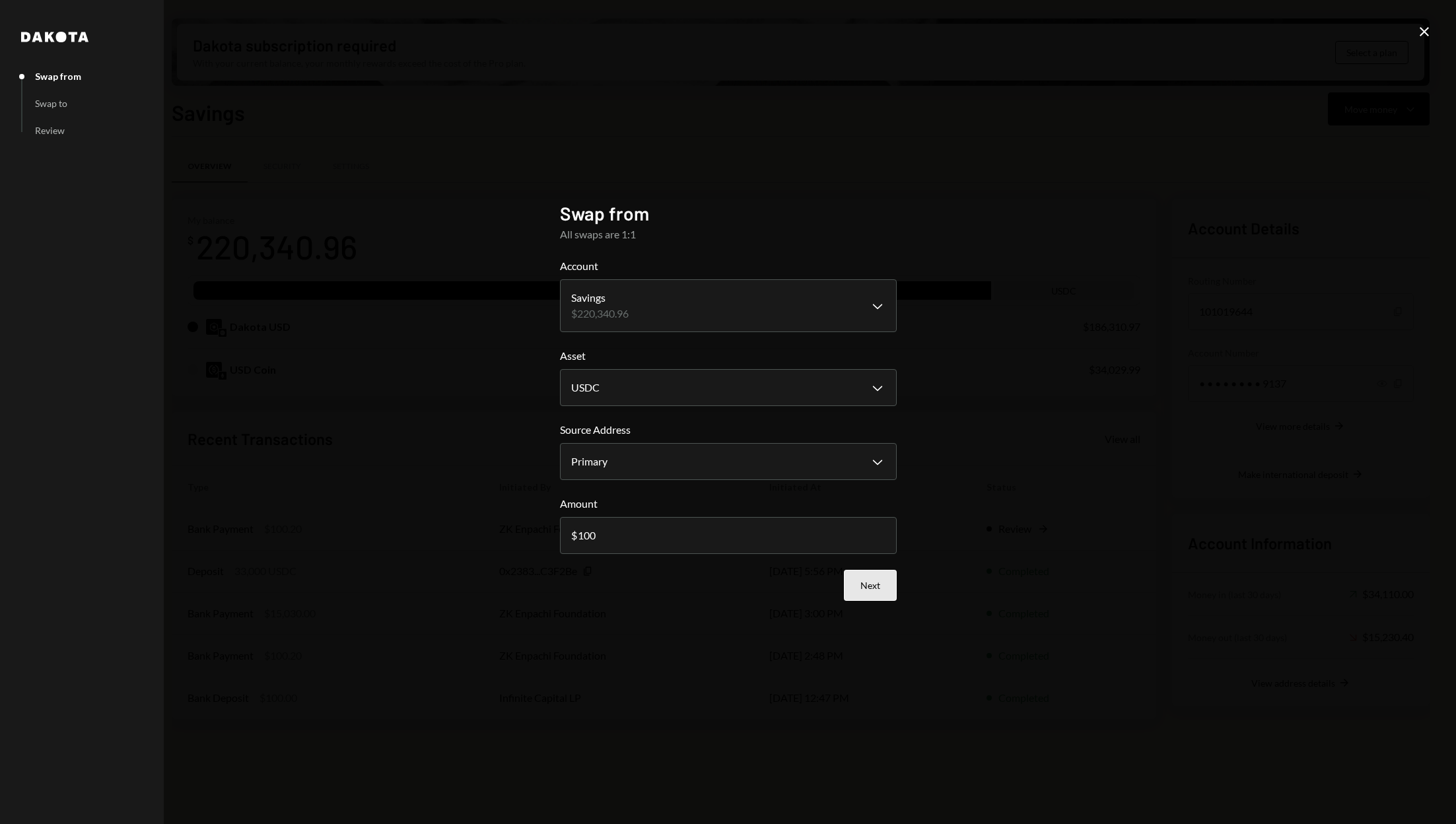
type input "100"
click at [864, 580] on button "Next" at bounding box center [870, 586] width 53 height 31
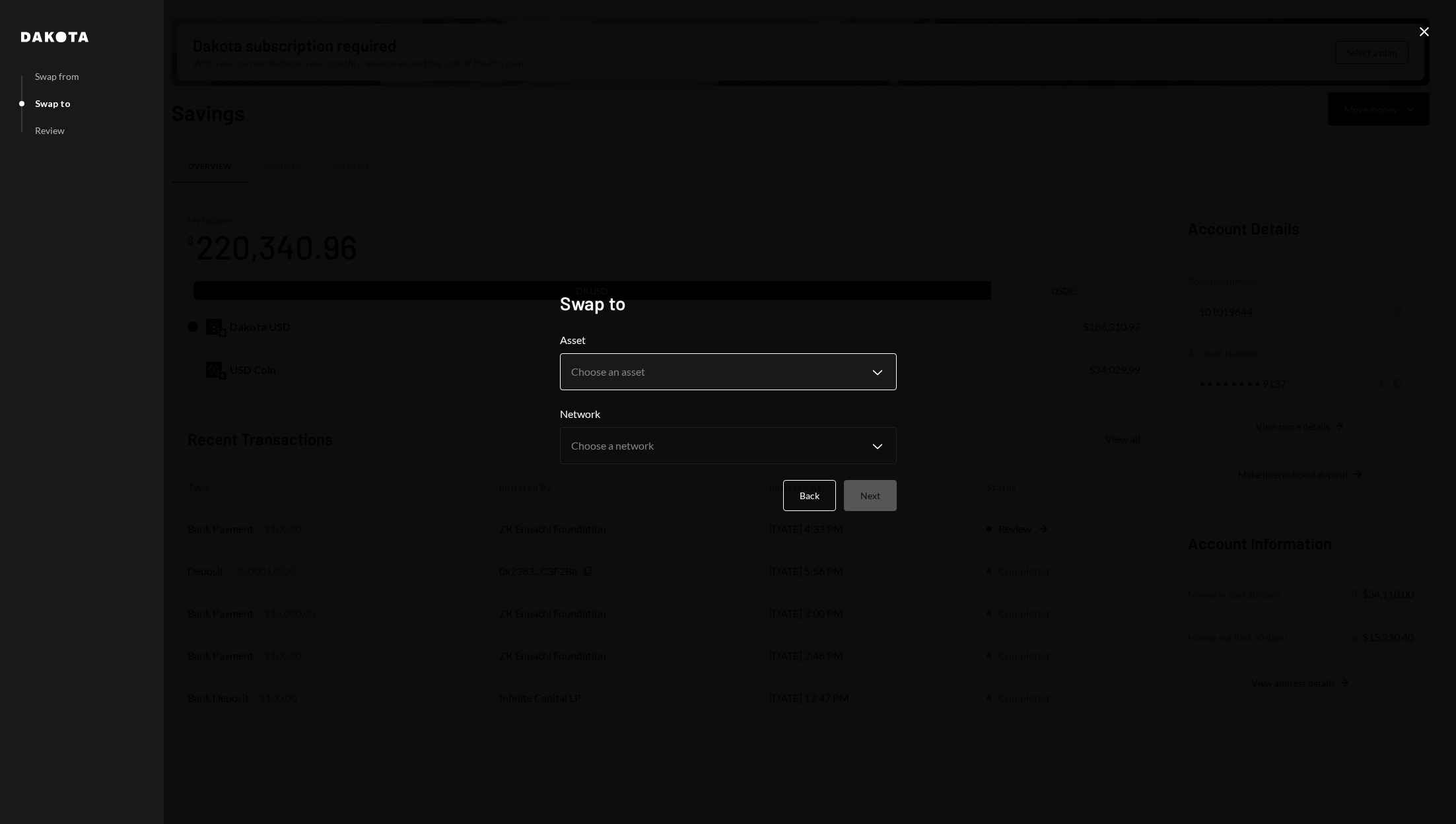
click at [747, 371] on body "Z ZK Enpachi Found... Caret Down Home Home Inbox Inbox Activities Transactions …" at bounding box center [728, 412] width 1456 height 824
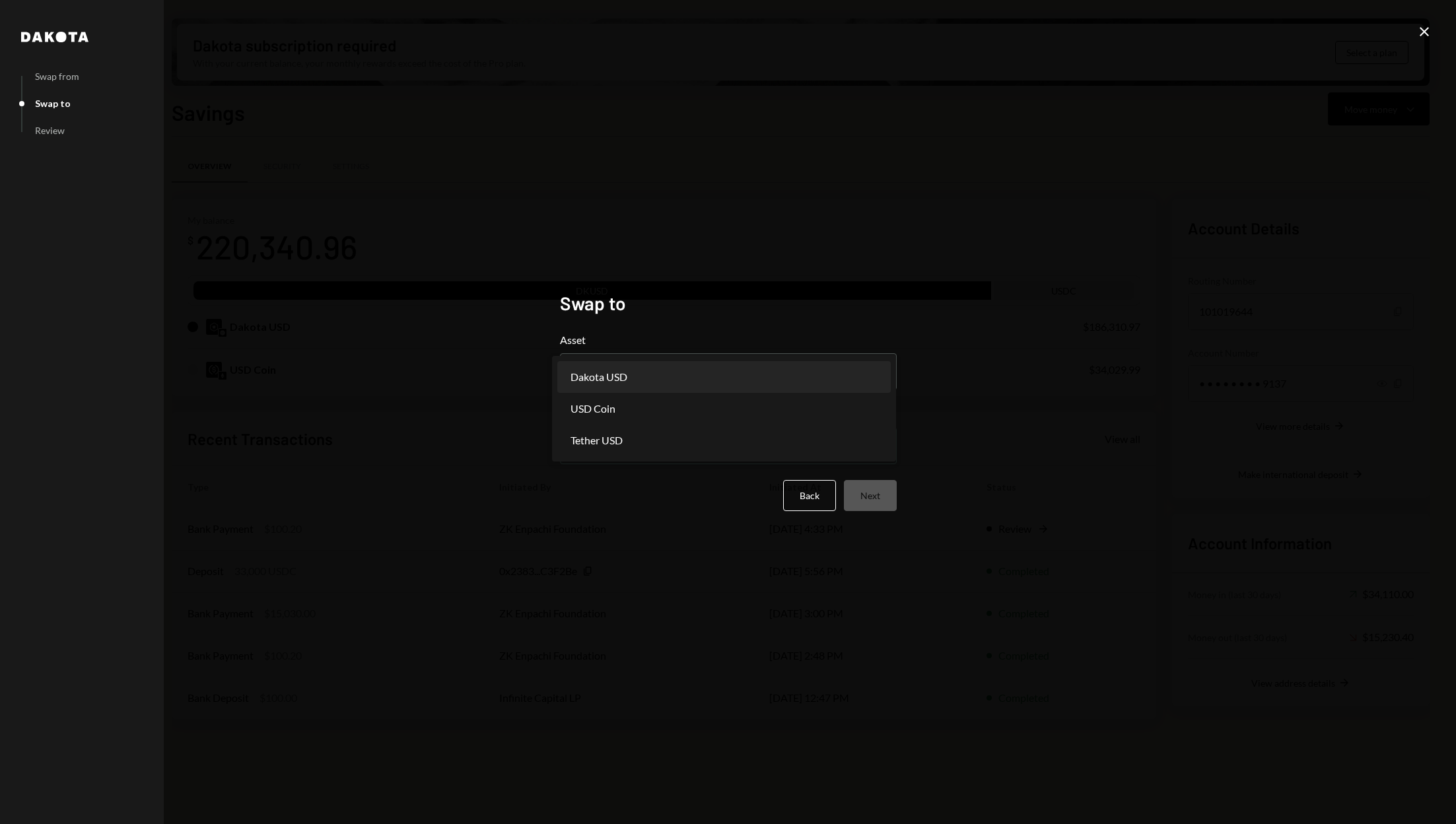
select select "*****"
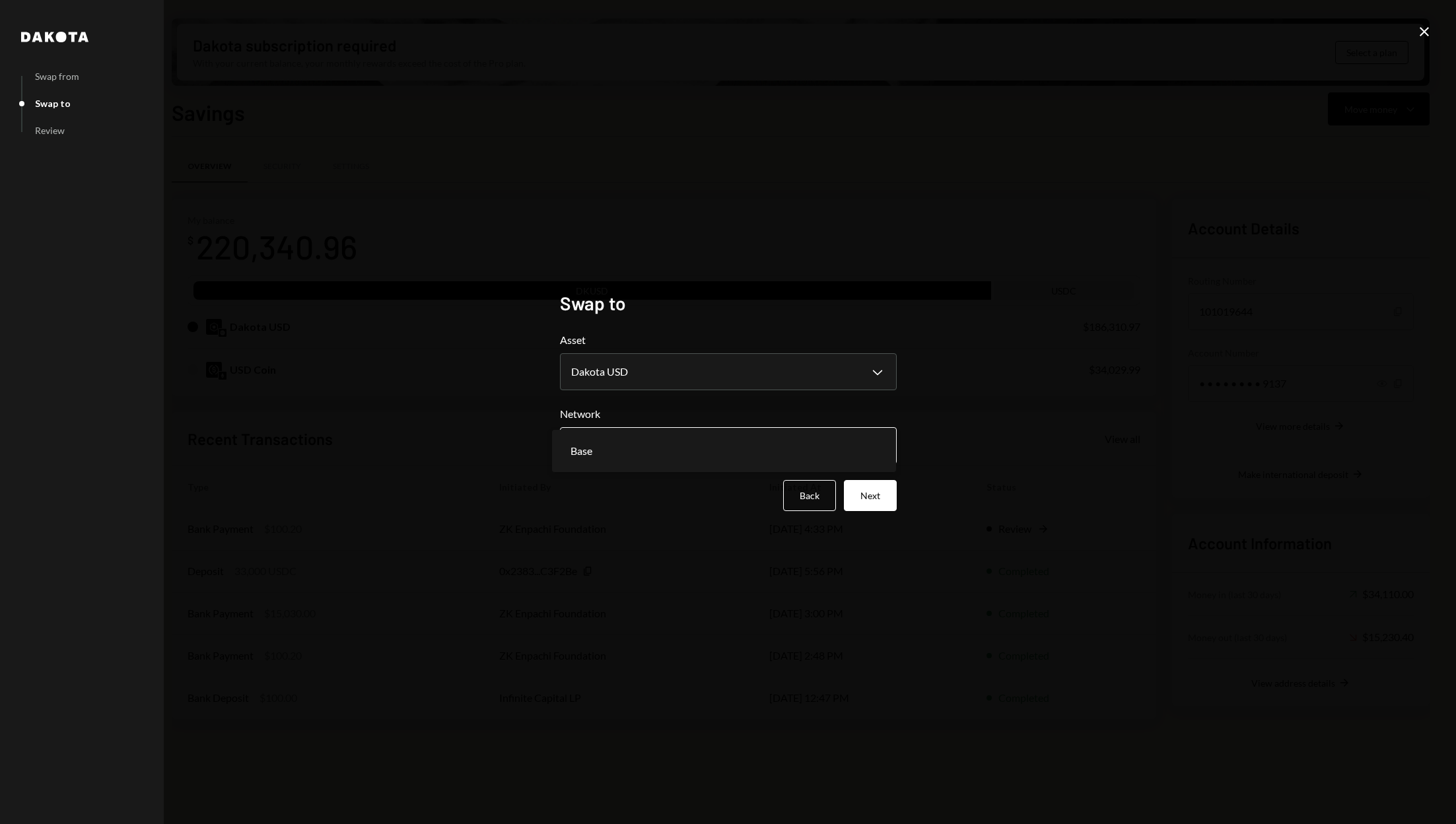
click at [726, 448] on body "Z ZK Enpachi Found... Caret Down Home Home Inbox Inbox Activities Transactions …" at bounding box center [728, 412] width 1456 height 824
click at [725, 418] on label "Network" at bounding box center [728, 414] width 336 height 16
click at [865, 494] on button "Next" at bounding box center [870, 496] width 53 height 31
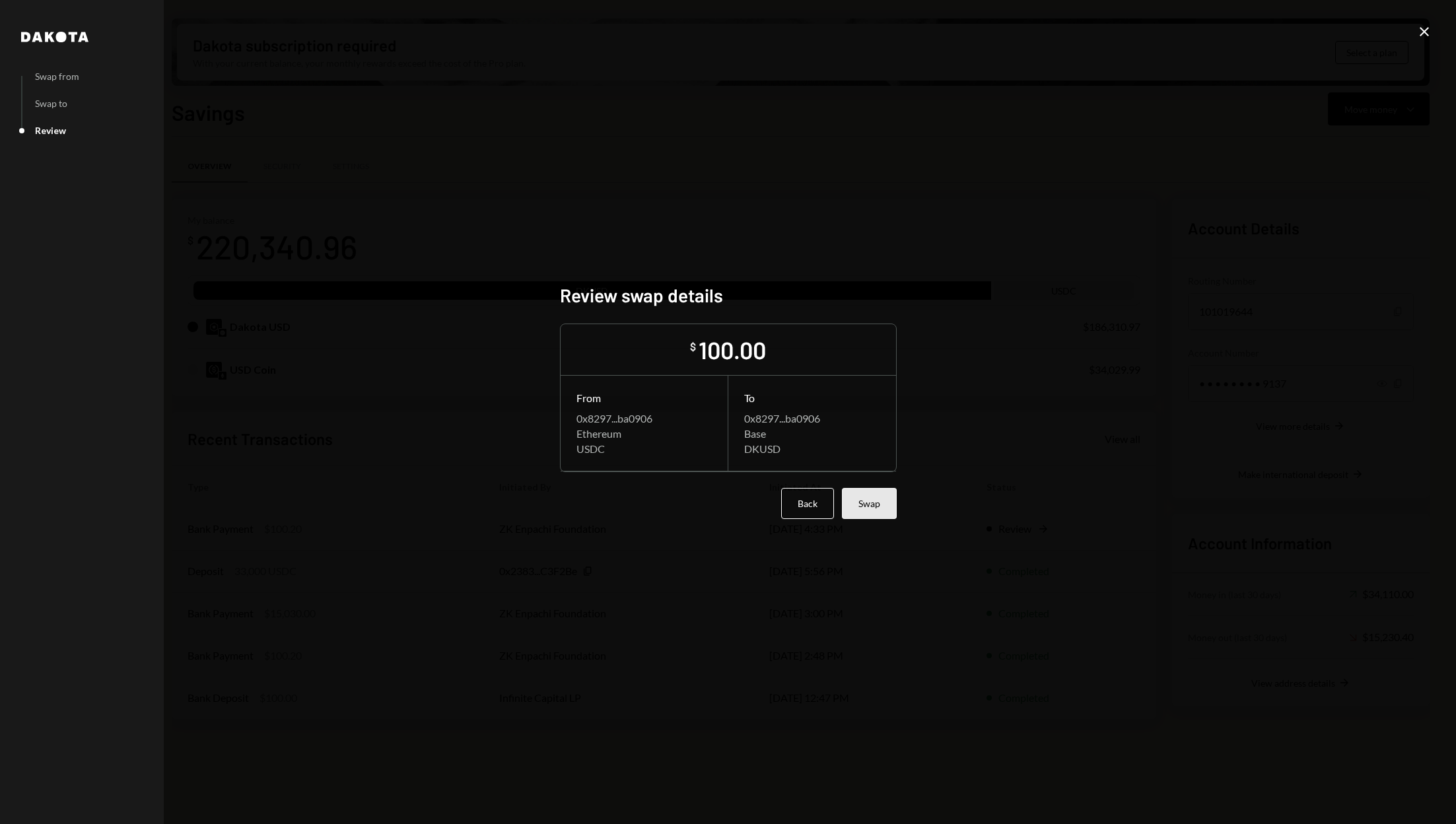
click at [880, 506] on button "Swap" at bounding box center [869, 504] width 55 height 31
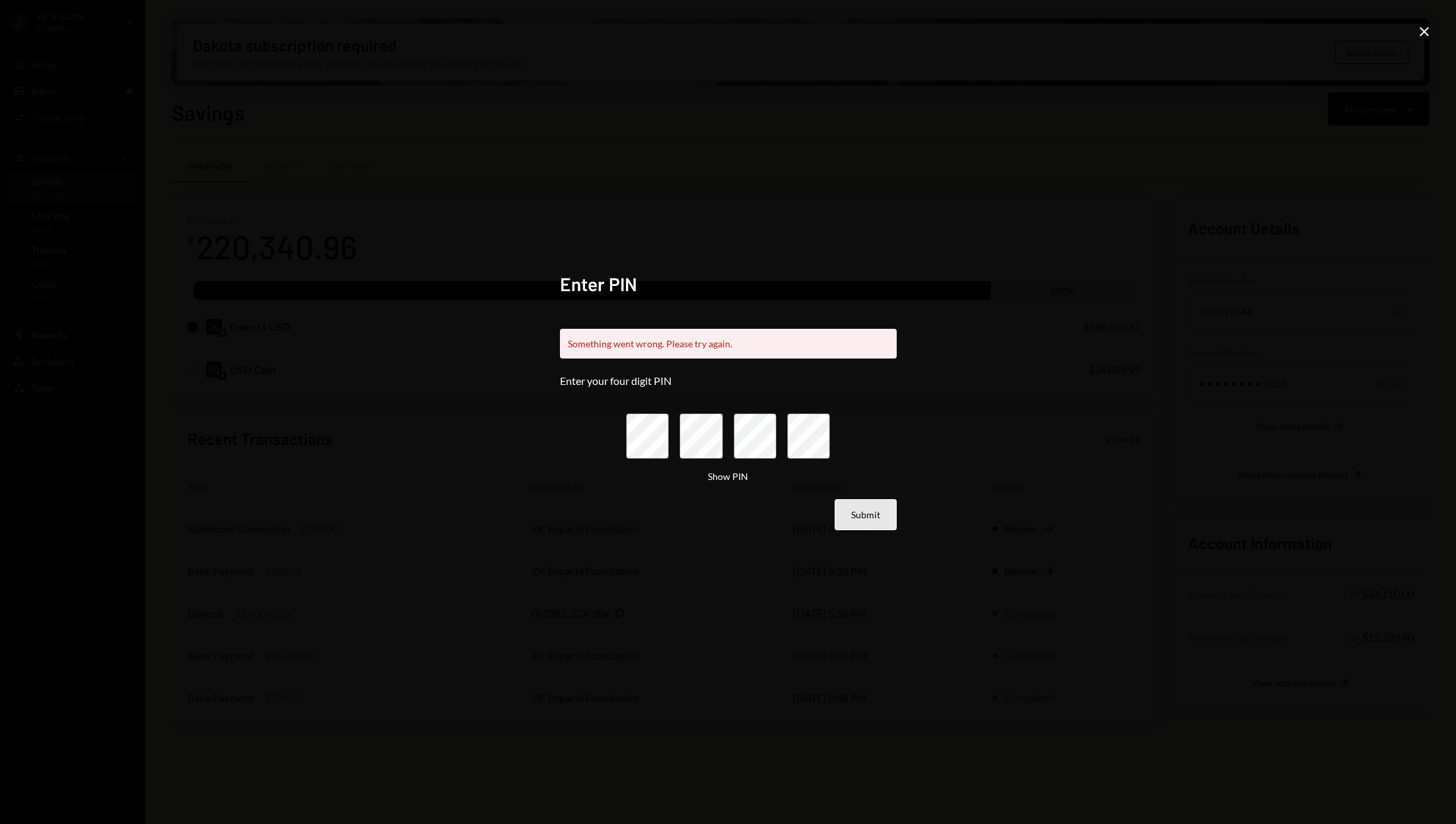
click at [865, 520] on button "Submit" at bounding box center [865, 515] width 62 height 31
click at [1424, 32] on icon at bounding box center [1424, 31] width 9 height 9
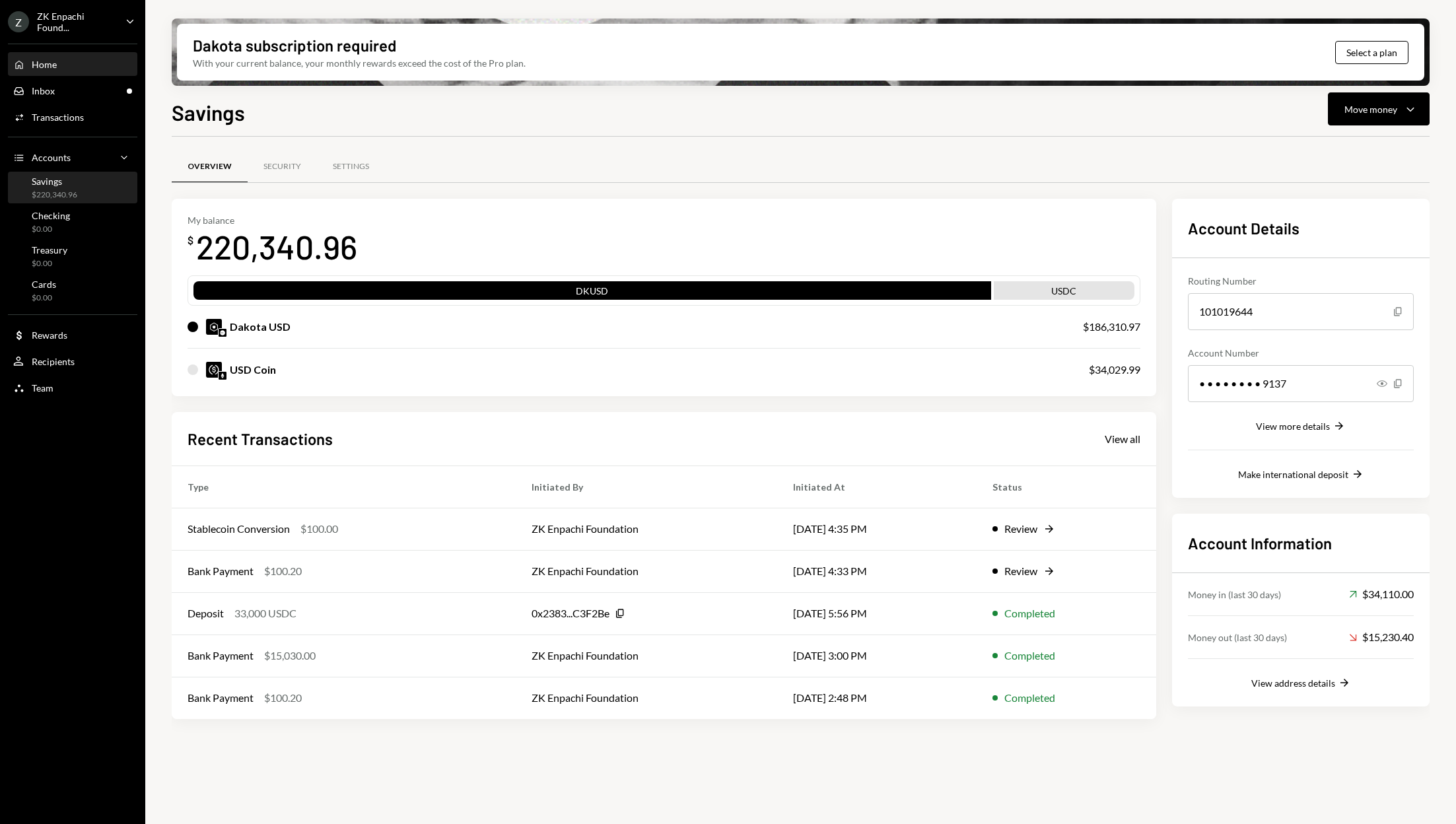
click at [79, 66] on div "Home Home" at bounding box center [73, 65] width 119 height 12
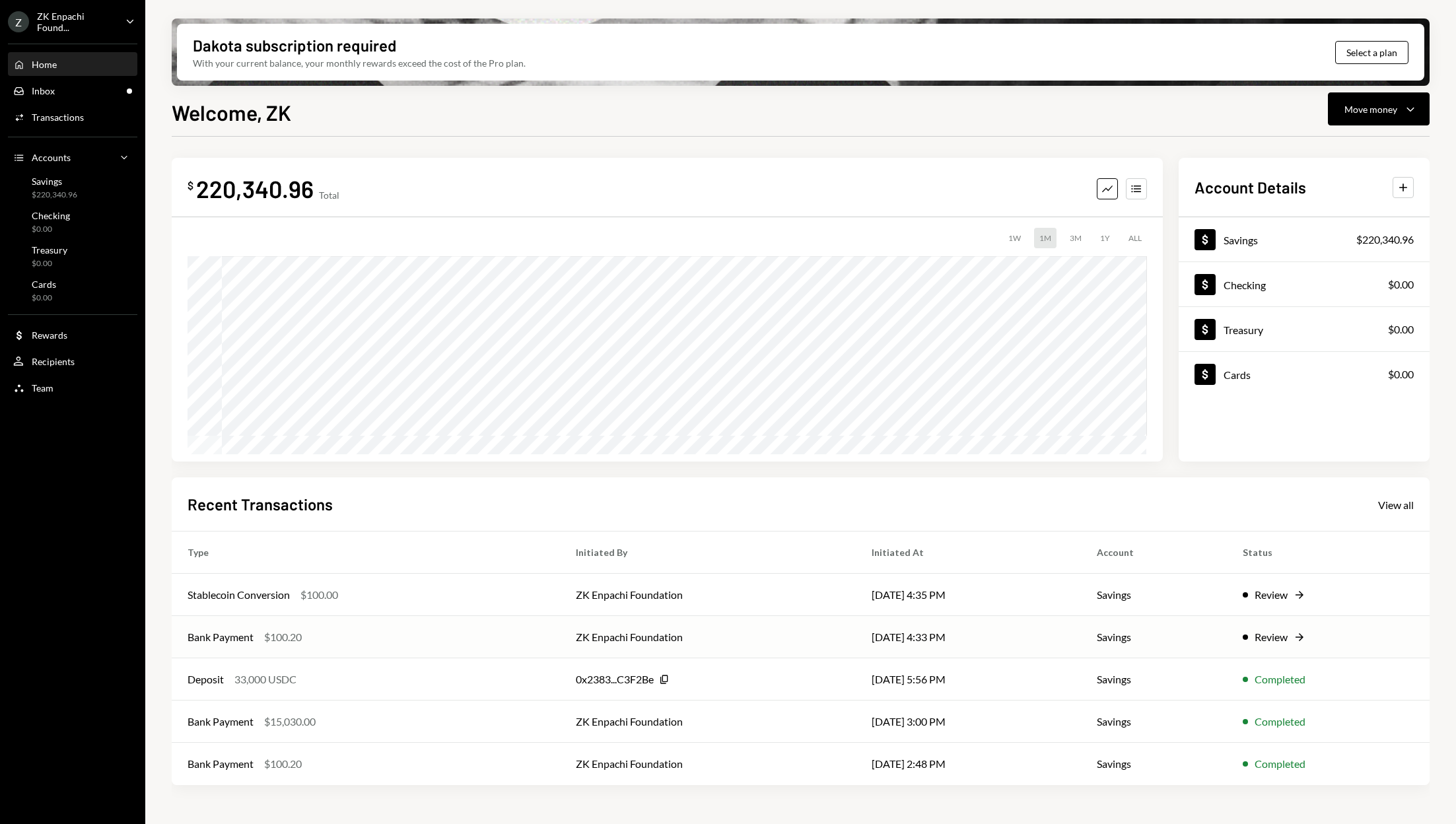
click at [1109, 643] on td "Savings" at bounding box center [1154, 637] width 147 height 42
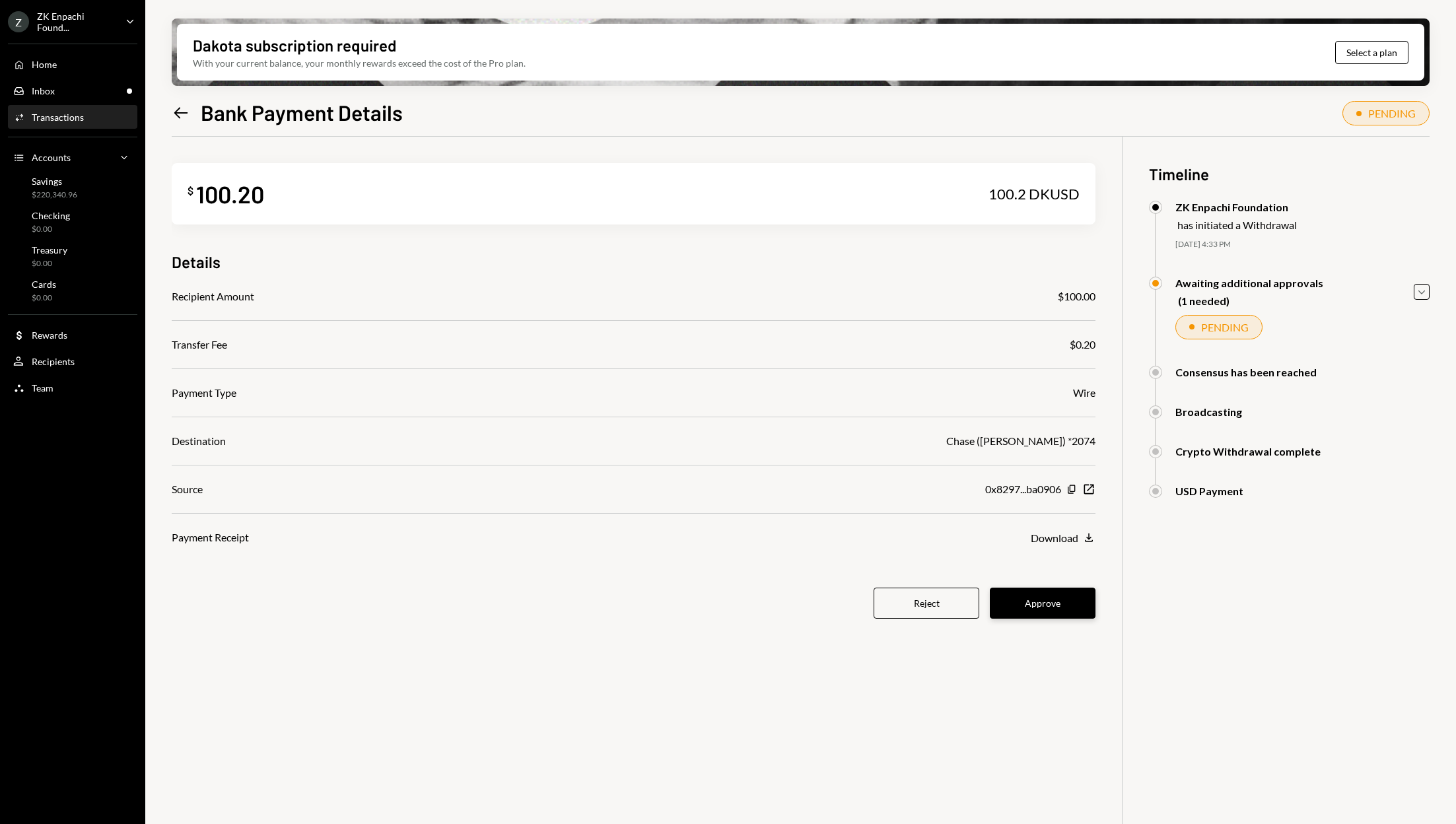
click at [1048, 588] on button "Approve" at bounding box center [1043, 604] width 106 height 31
